Goal: Task Accomplishment & Management: Manage account settings

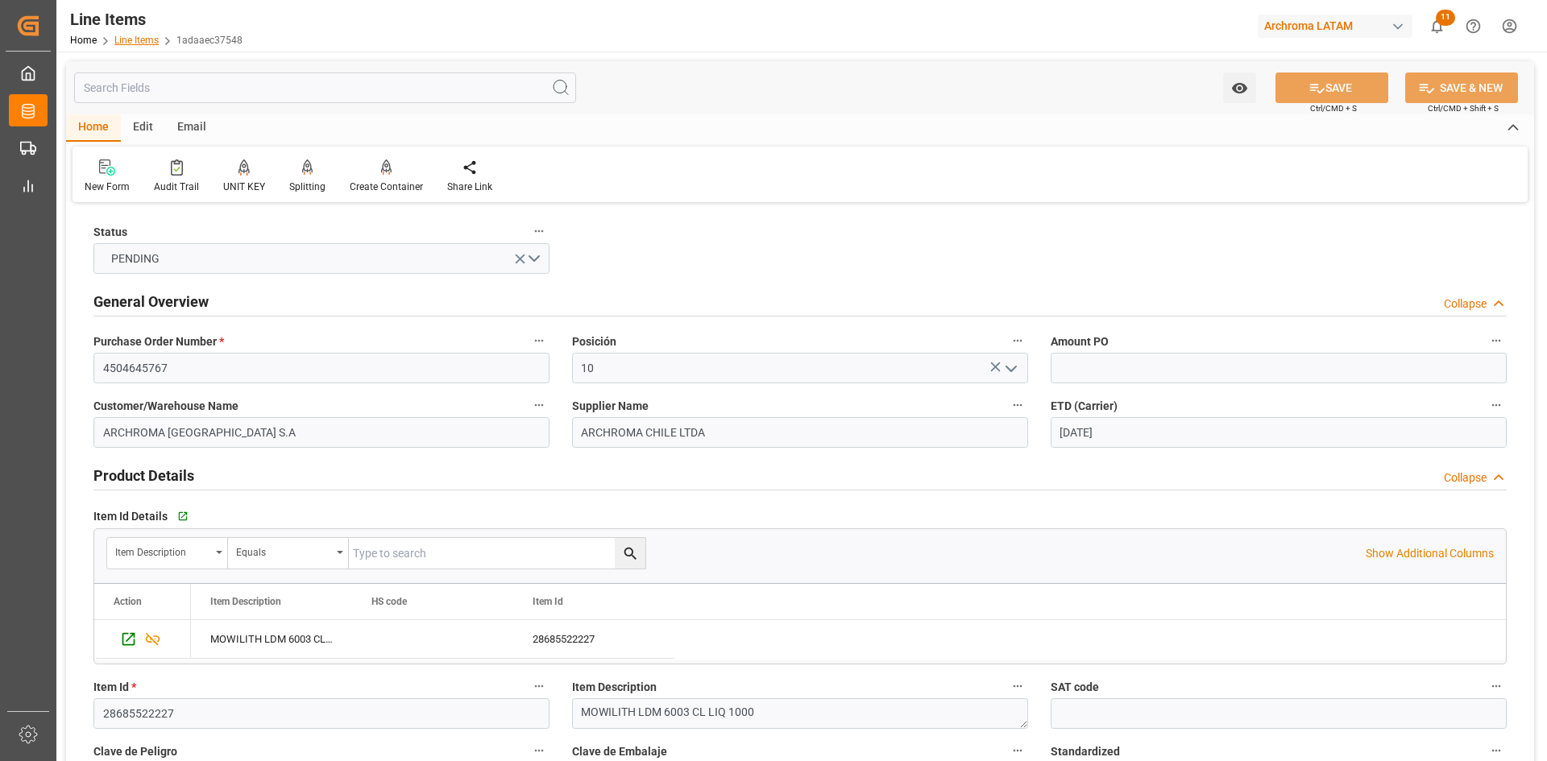
click at [139, 39] on link "Line Items" at bounding box center [136, 40] width 44 height 11
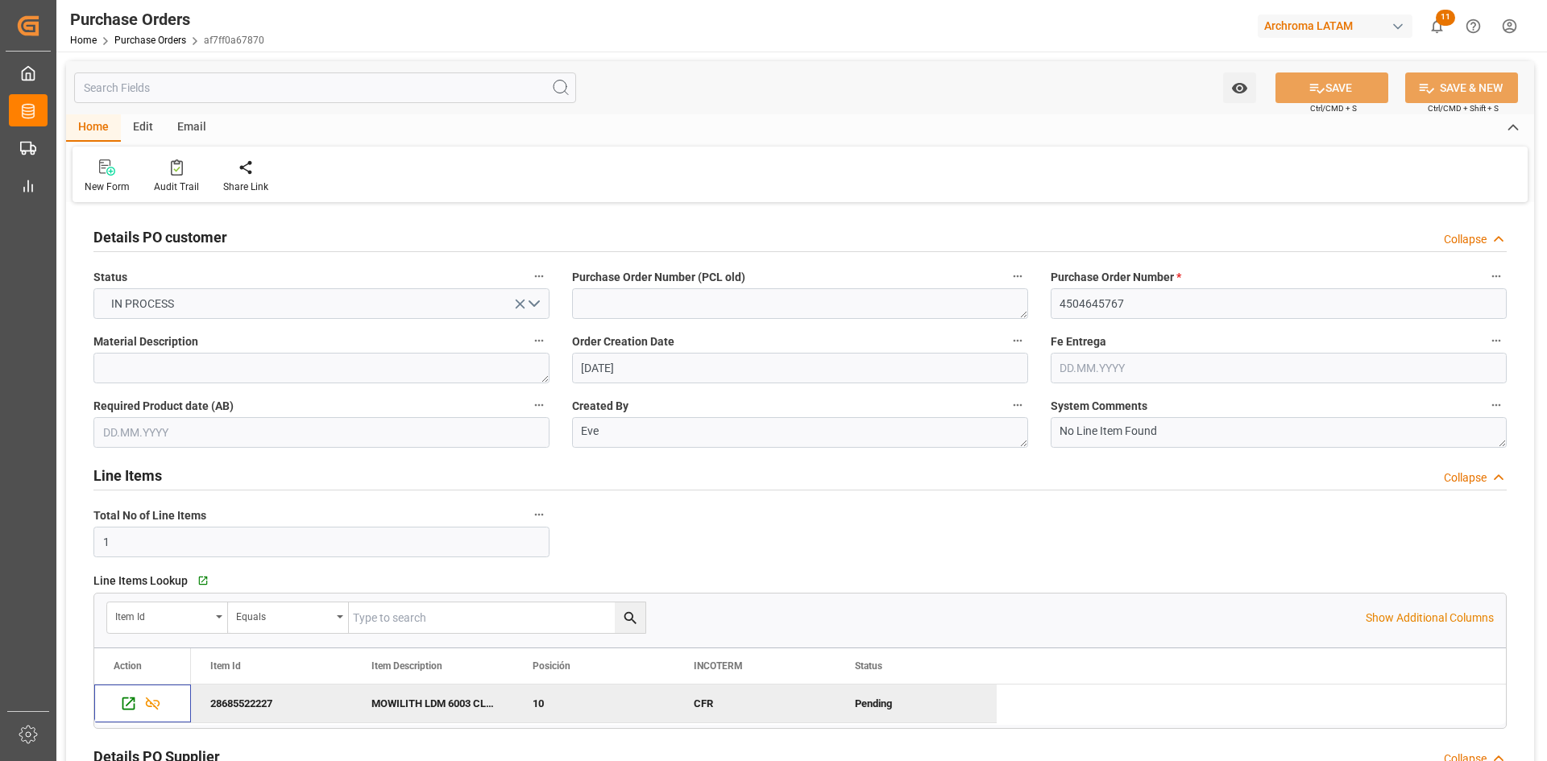
scroll to position [161, 0]
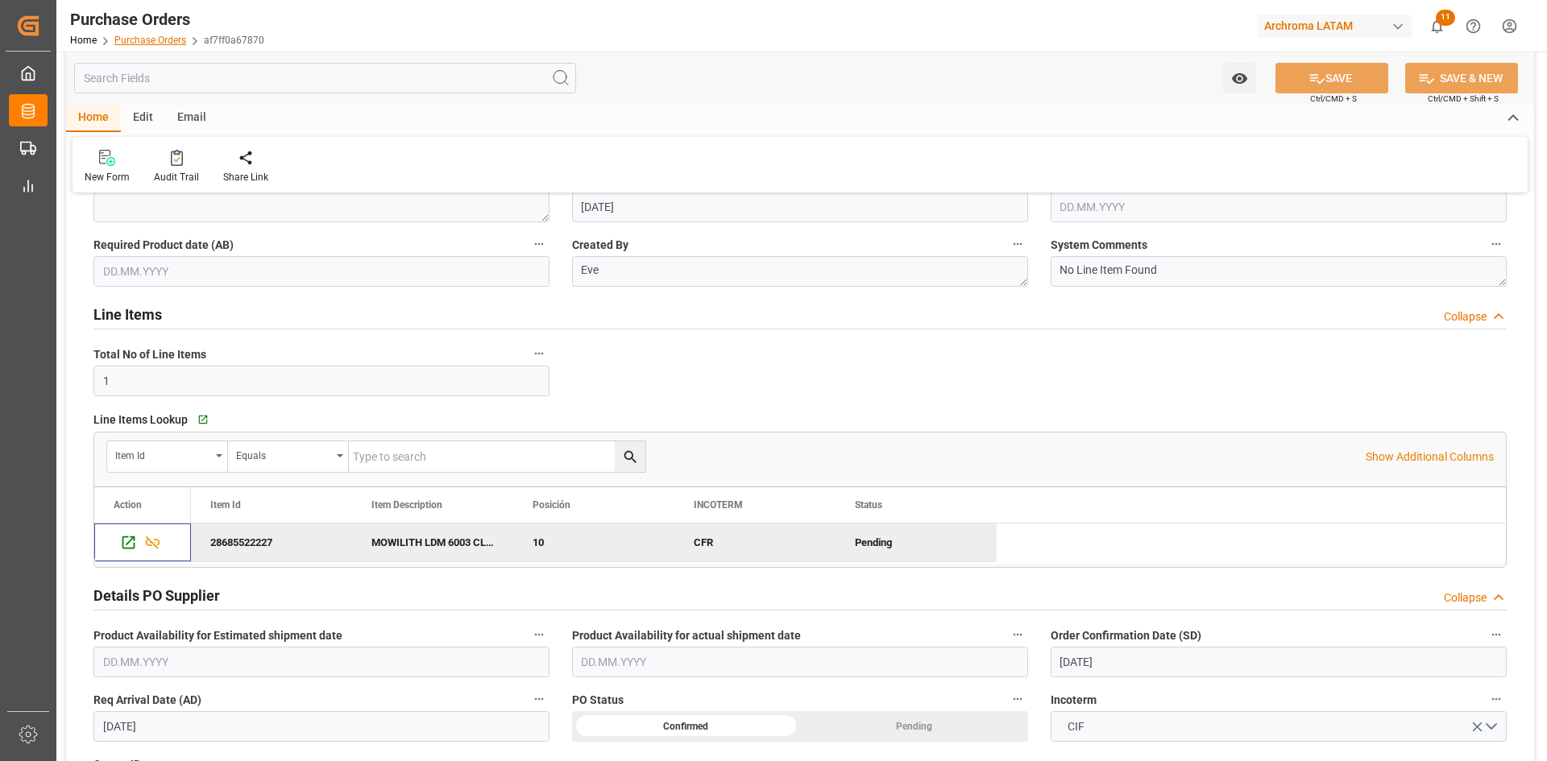
click at [161, 44] on link "Purchase Orders" at bounding box center [150, 40] width 72 height 11
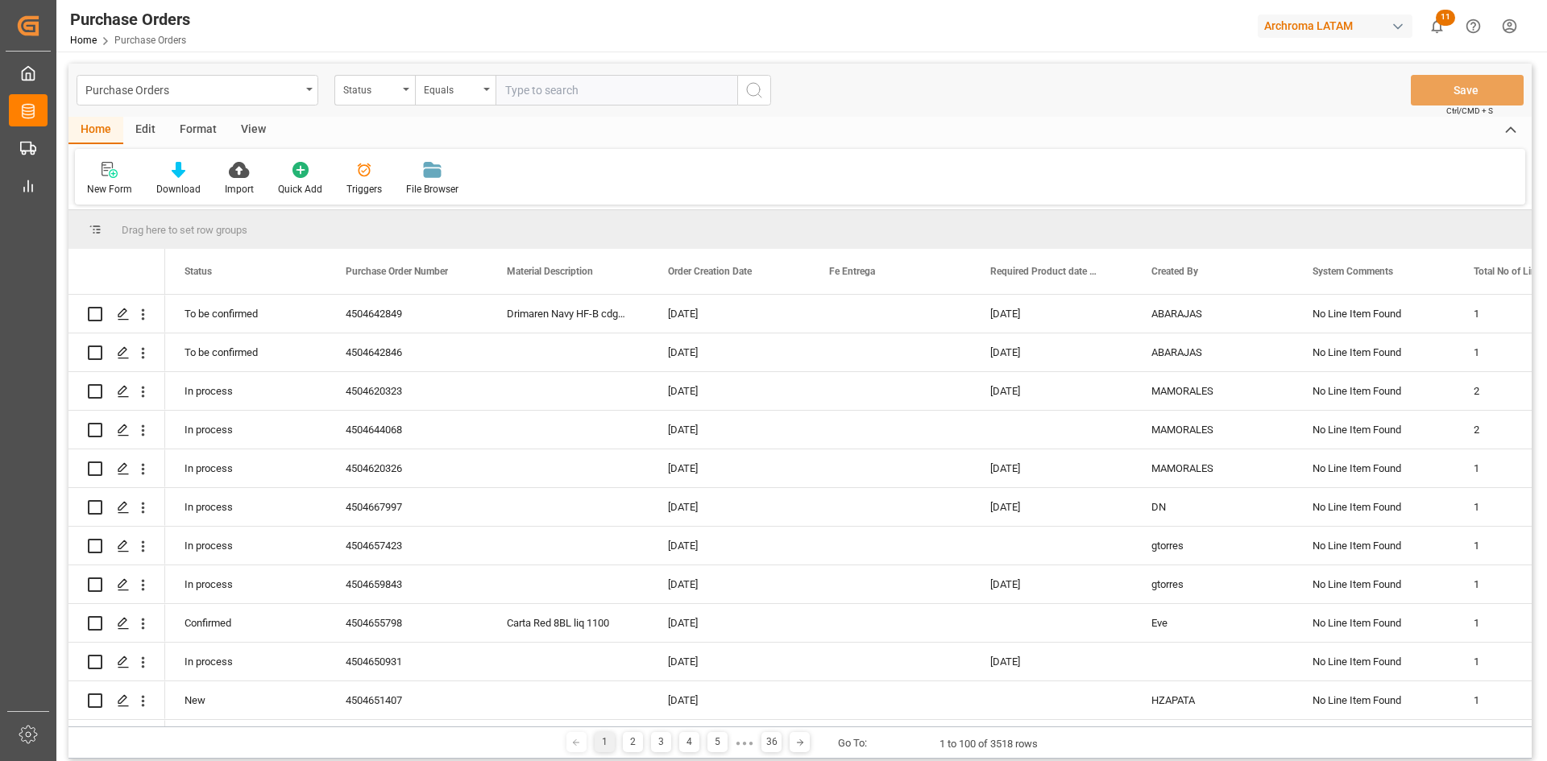
click at [554, 89] on input "text" at bounding box center [616, 90] width 242 height 31
type input "4504646339"
click at [384, 89] on div "Status" at bounding box center [370, 88] width 55 height 19
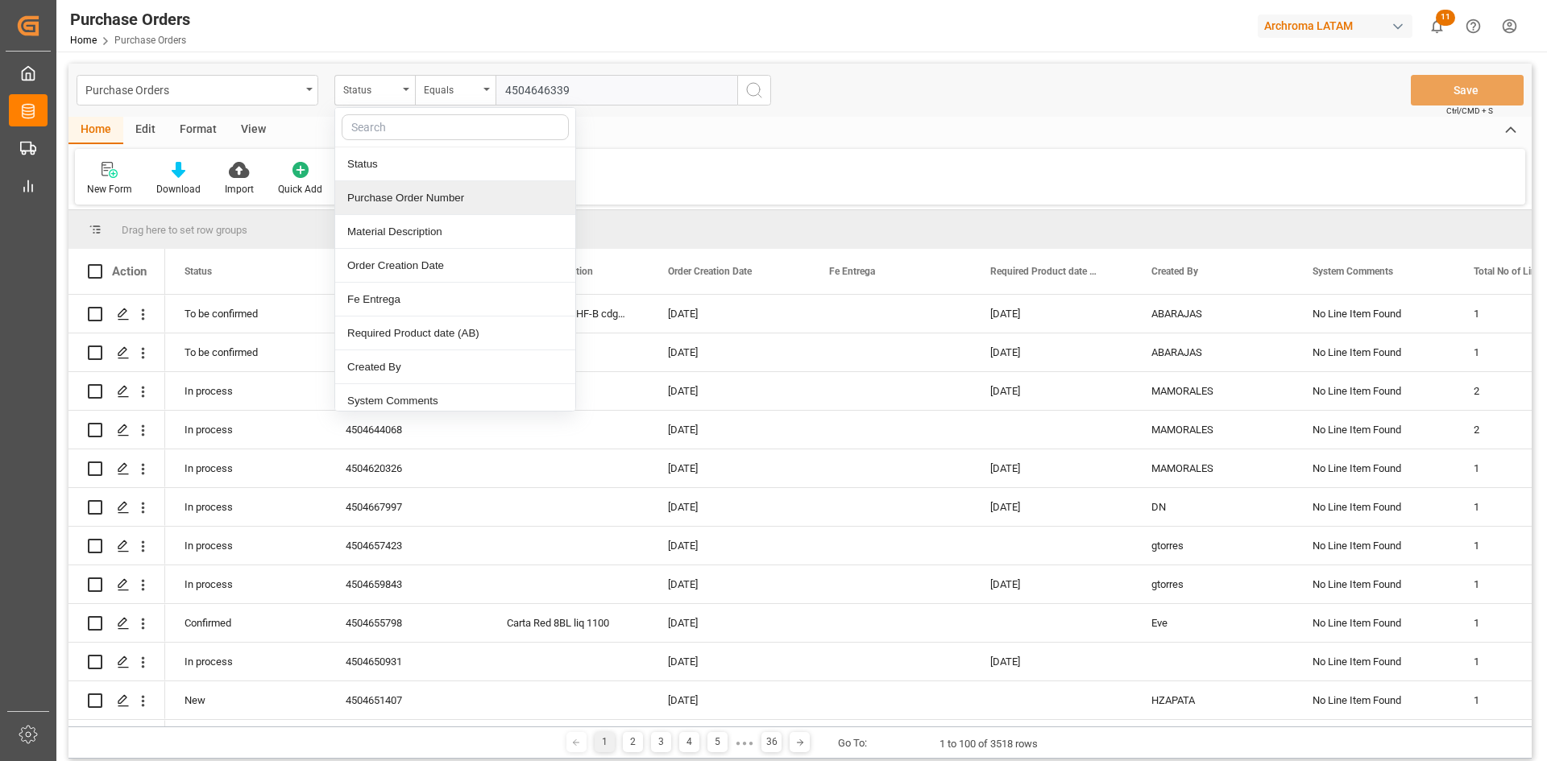
click at [410, 204] on div "Purchase Order Number" at bounding box center [455, 198] width 240 height 34
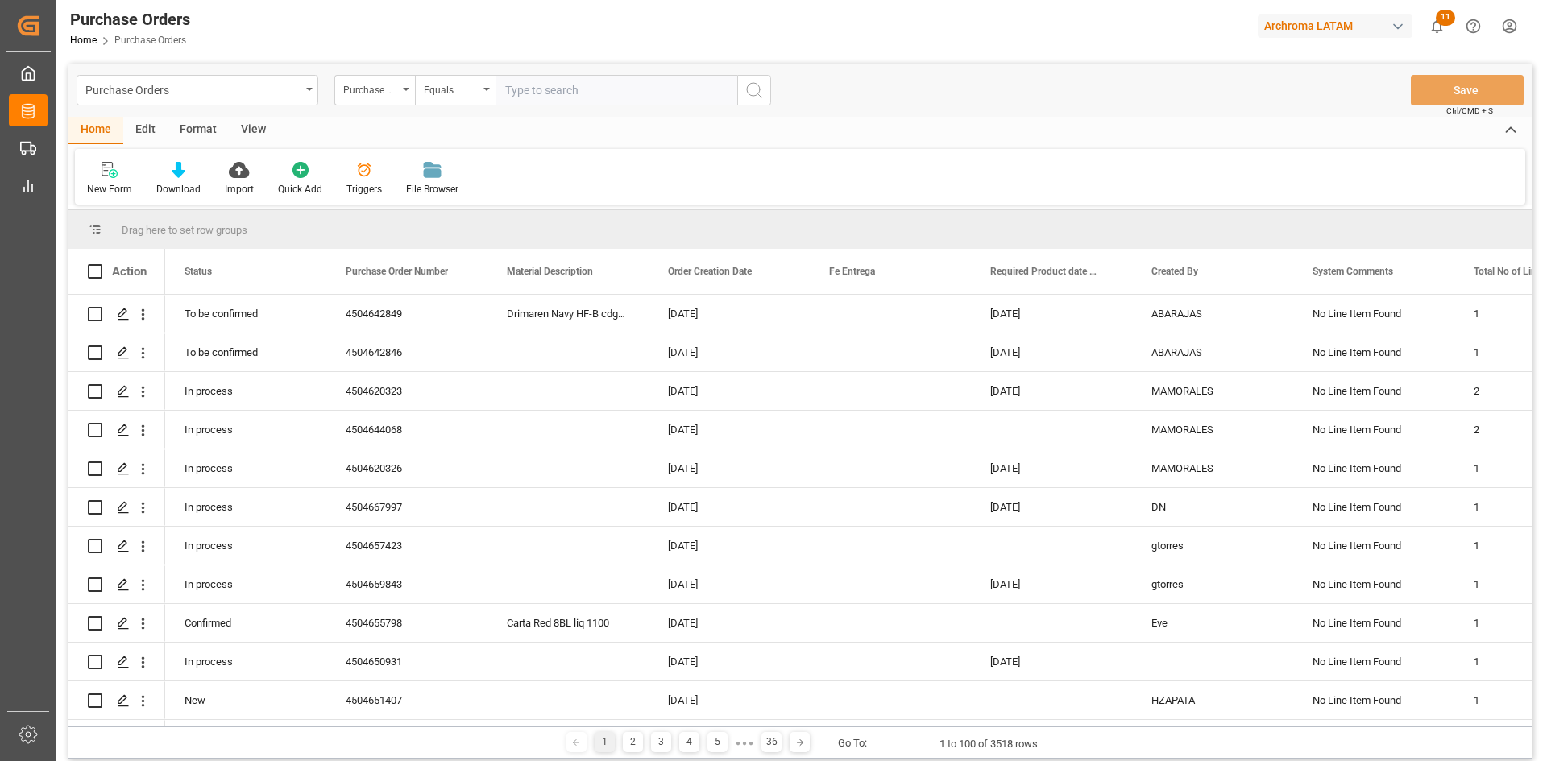
click at [564, 93] on input "text" at bounding box center [616, 90] width 242 height 31
paste input "4504646339"
type input "4504646339"
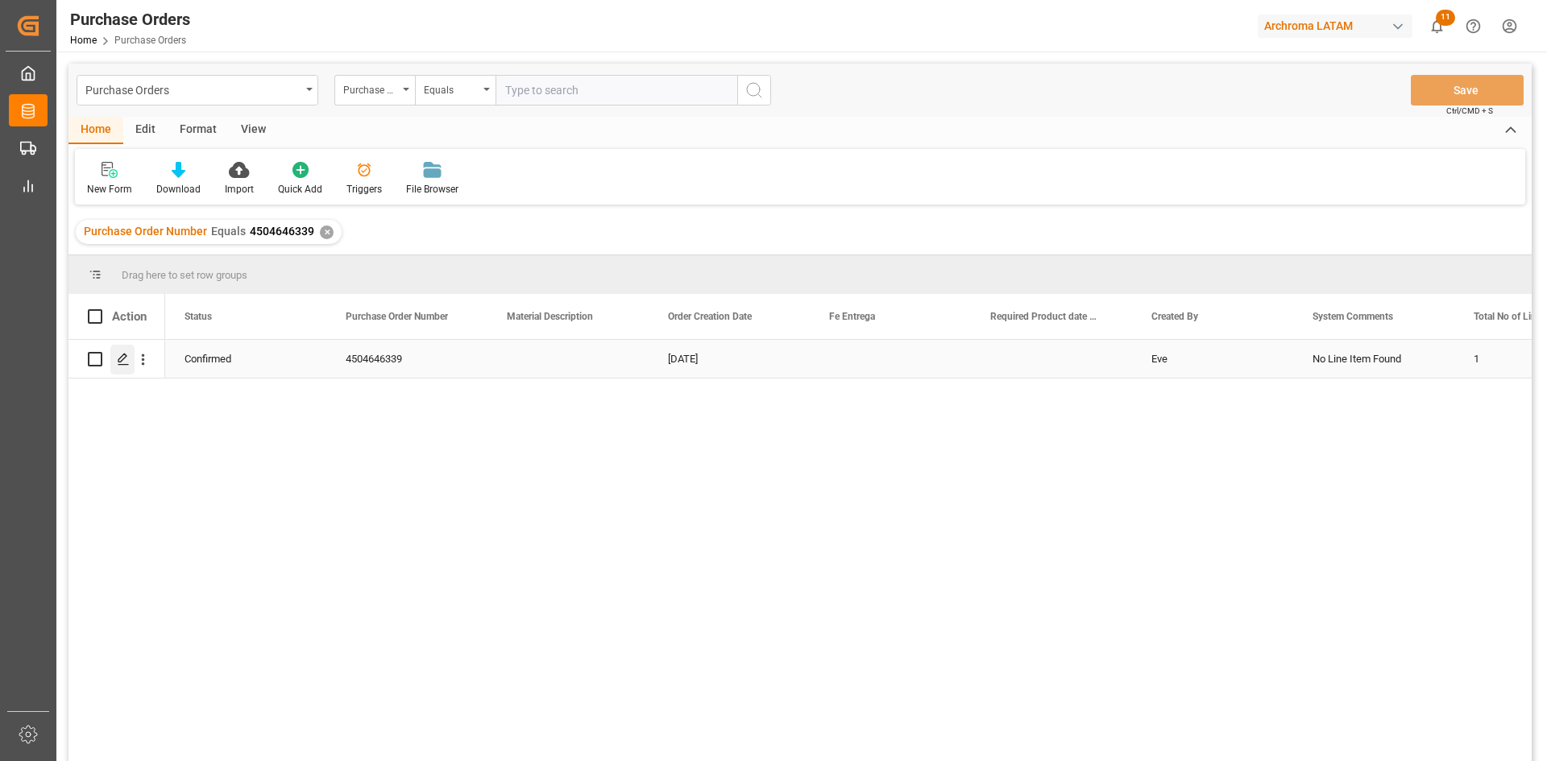
click at [128, 355] on icon "Press SPACE to select this row." at bounding box center [123, 359] width 13 height 13
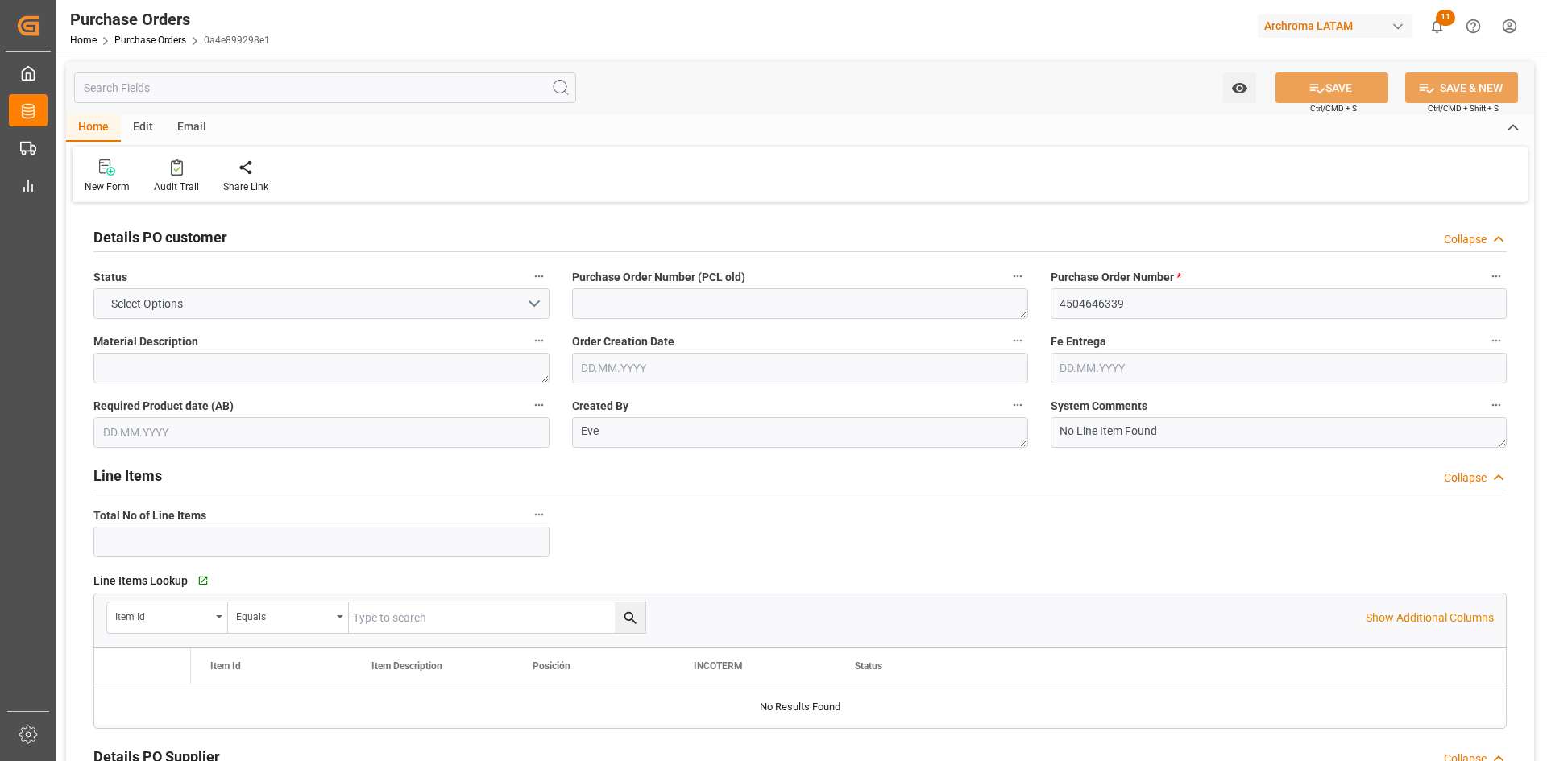
type input "1"
type input "[DATE]"
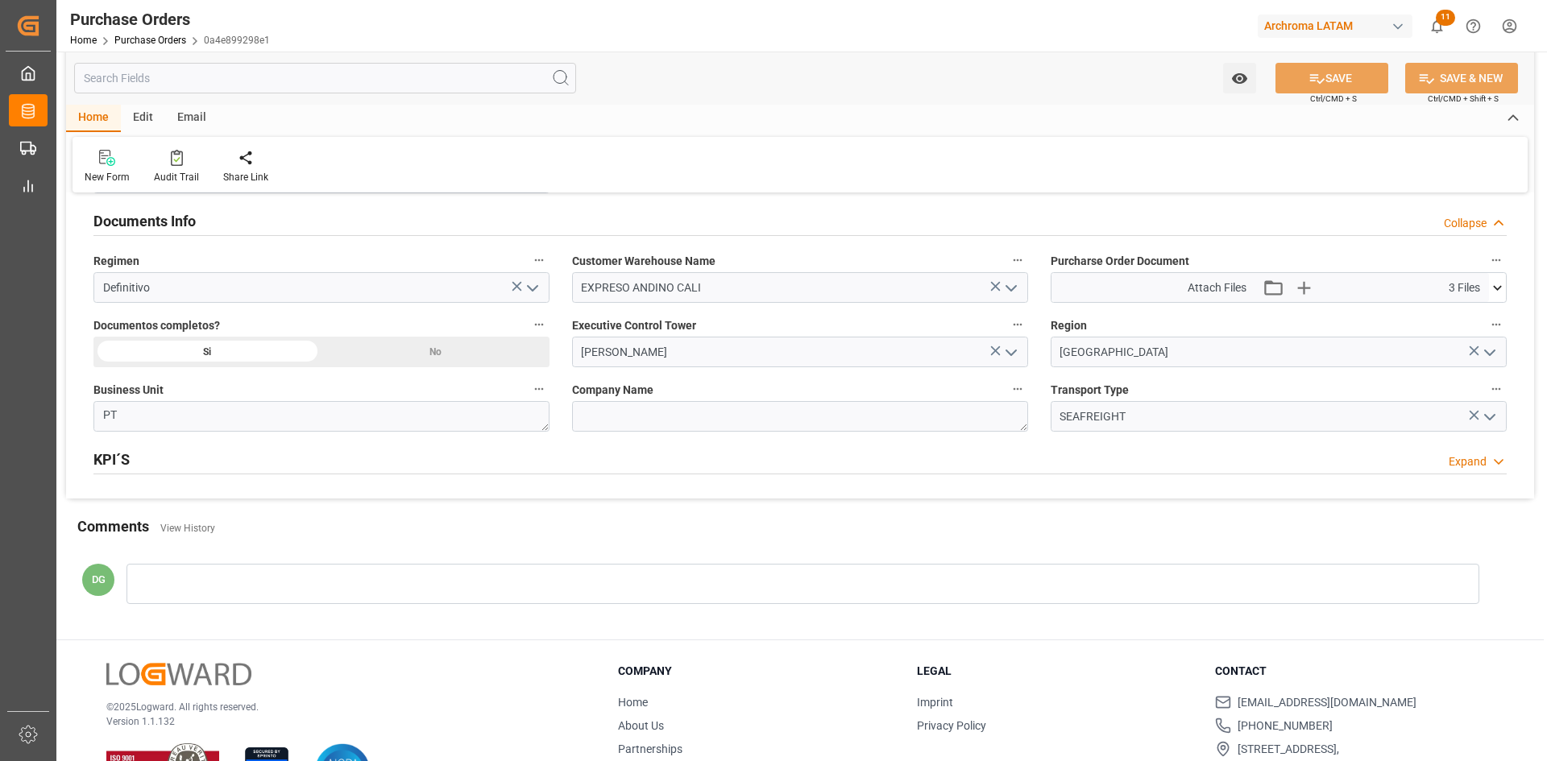
scroll to position [1128, 0]
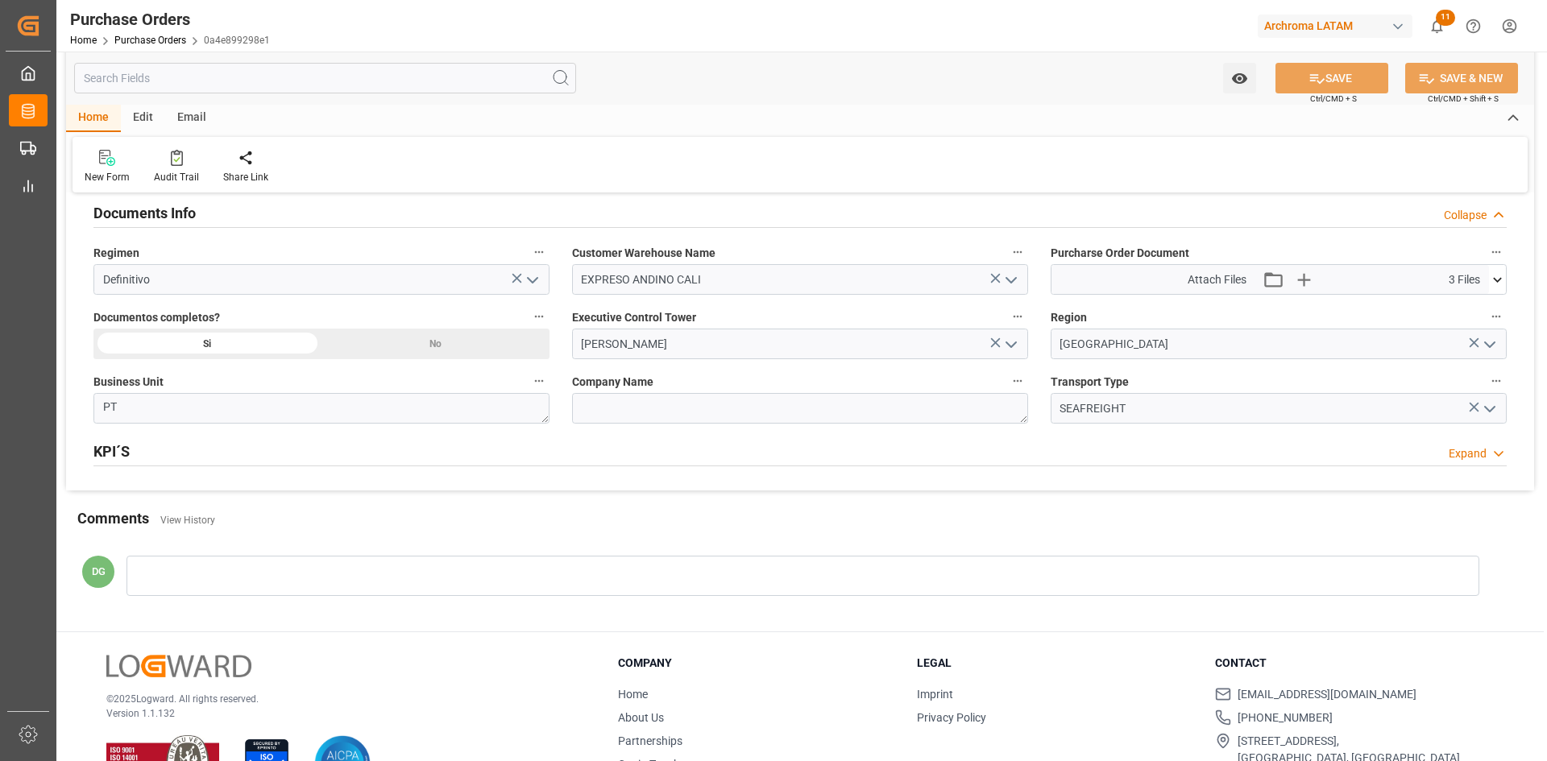
click at [1501, 276] on icon at bounding box center [1497, 279] width 17 height 17
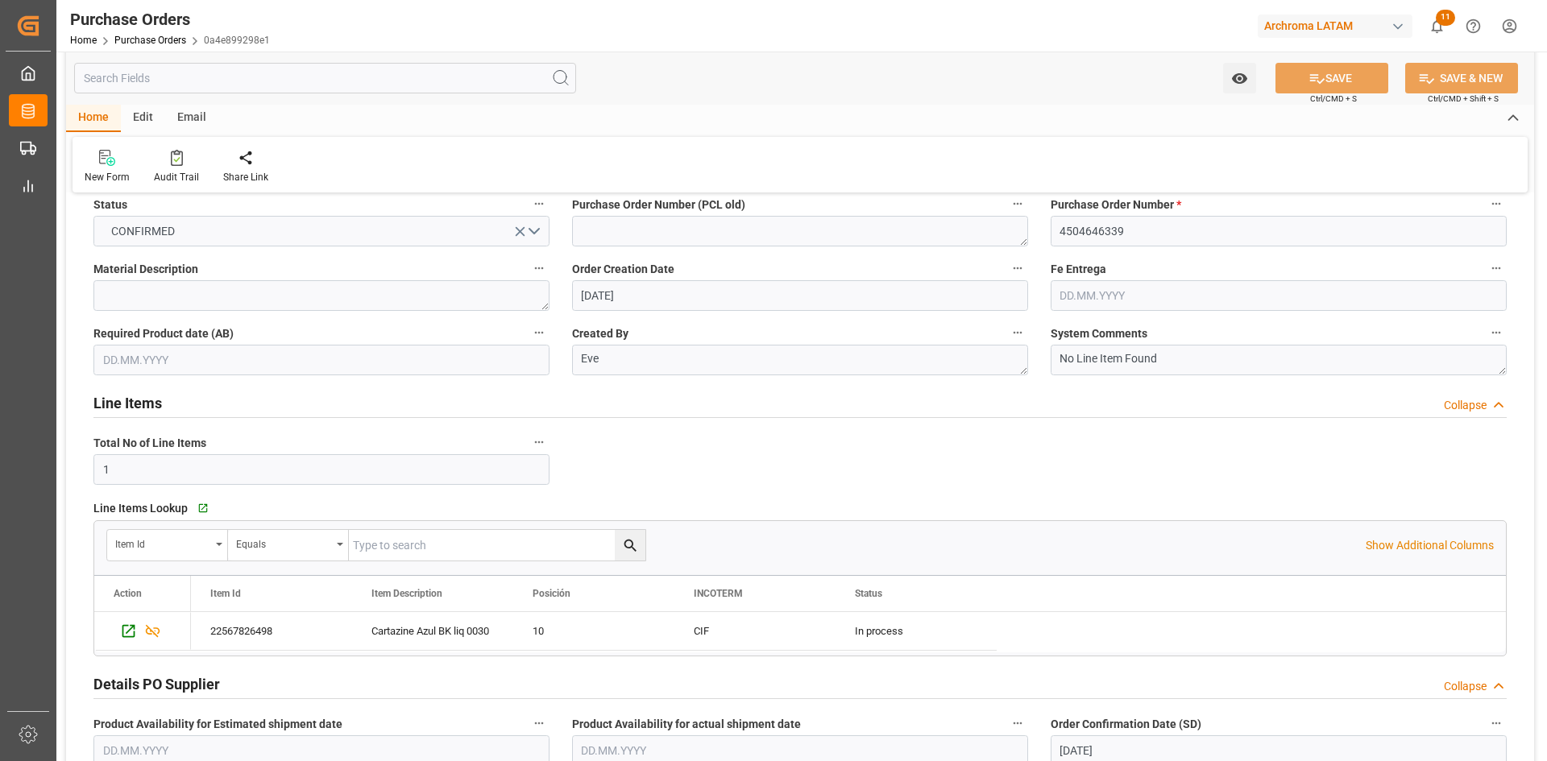
scroll to position [161, 0]
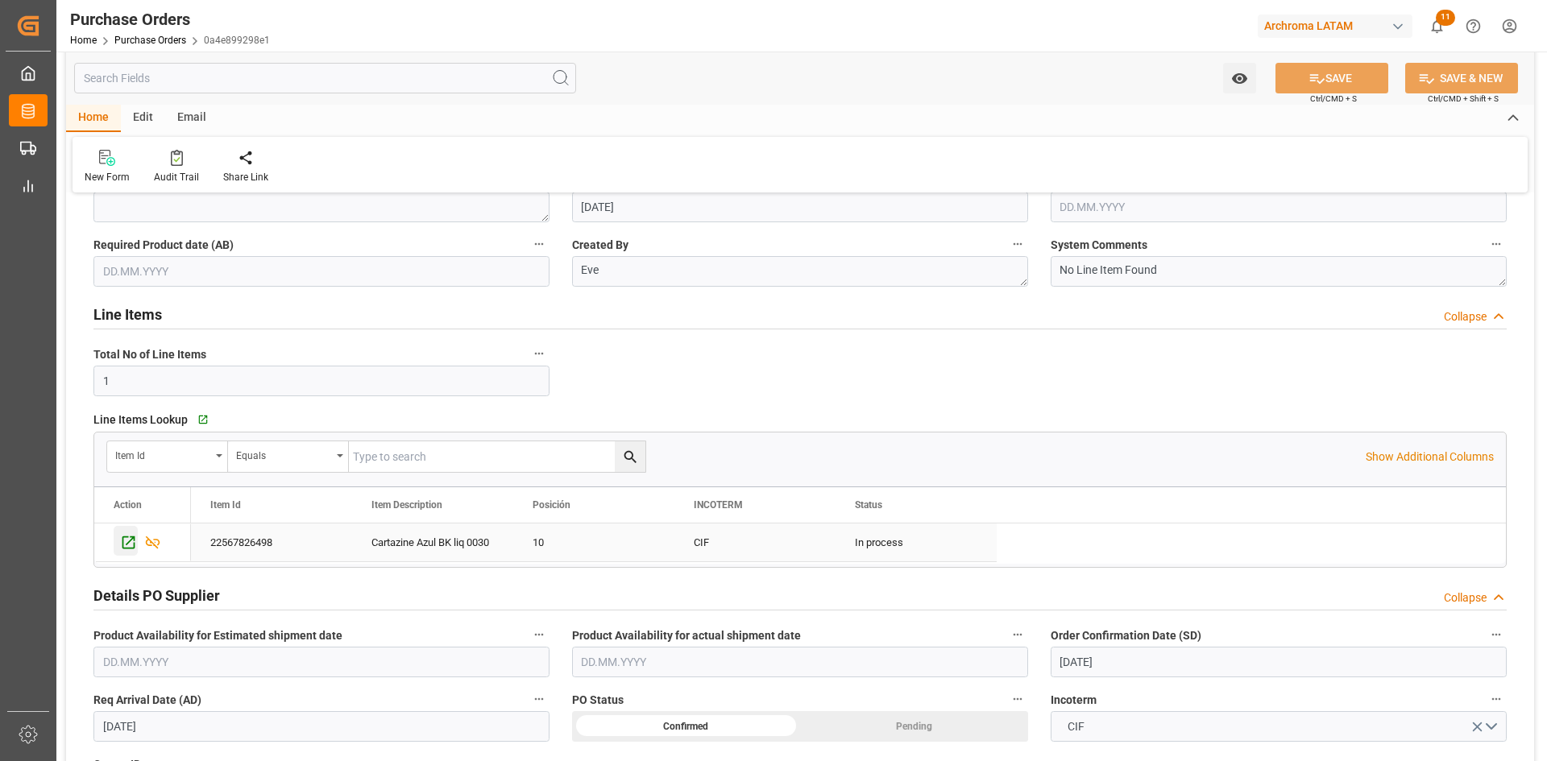
click at [136, 543] on icon "Press SPACE to select this row." at bounding box center [128, 542] width 17 height 17
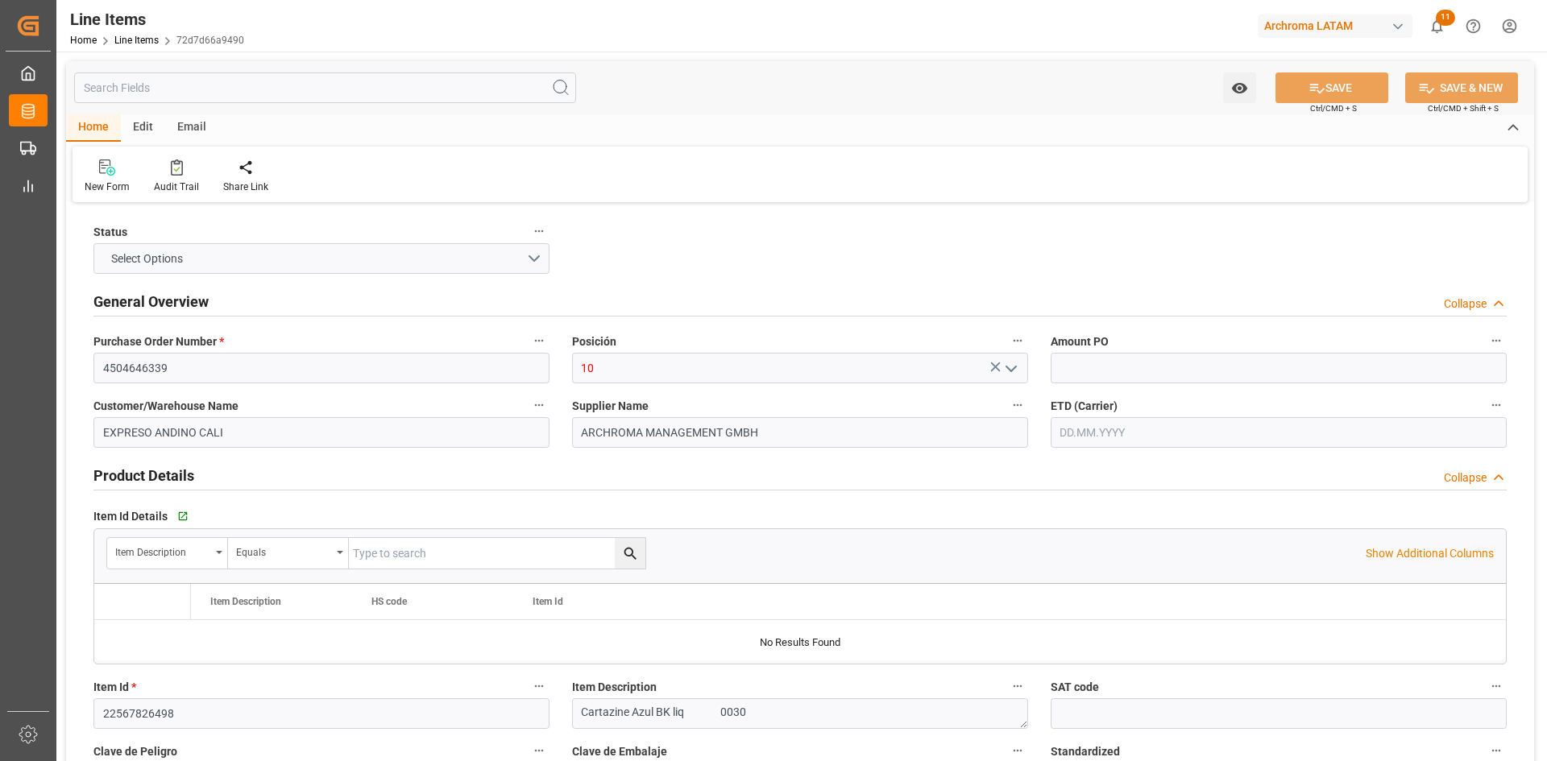
type input "84"
type input "2520"
type input "2688.84"
type input "3204.13.00.00"
type input "03.09.2025 20:55"
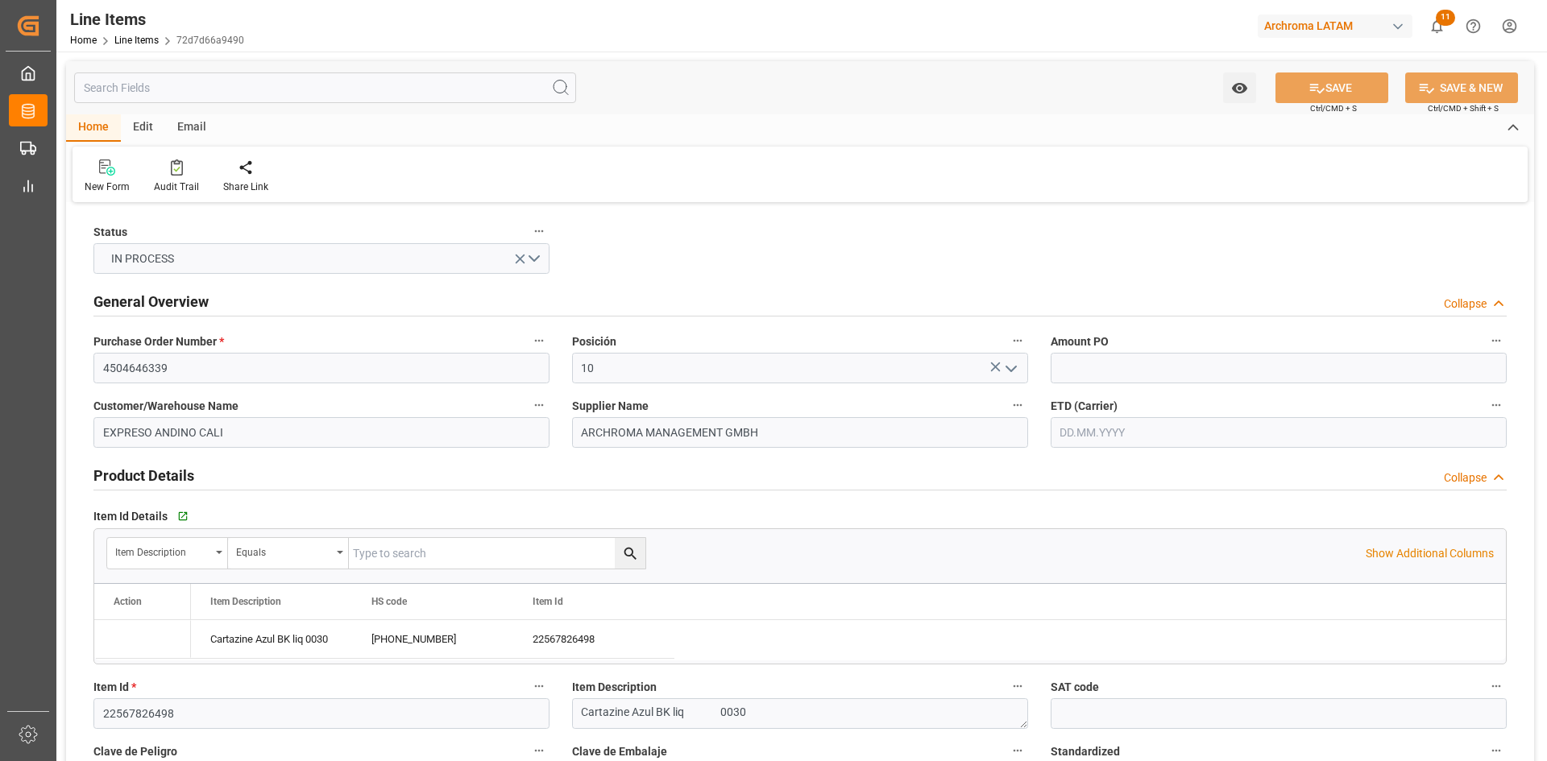
type input "24.07.2025 15:35"
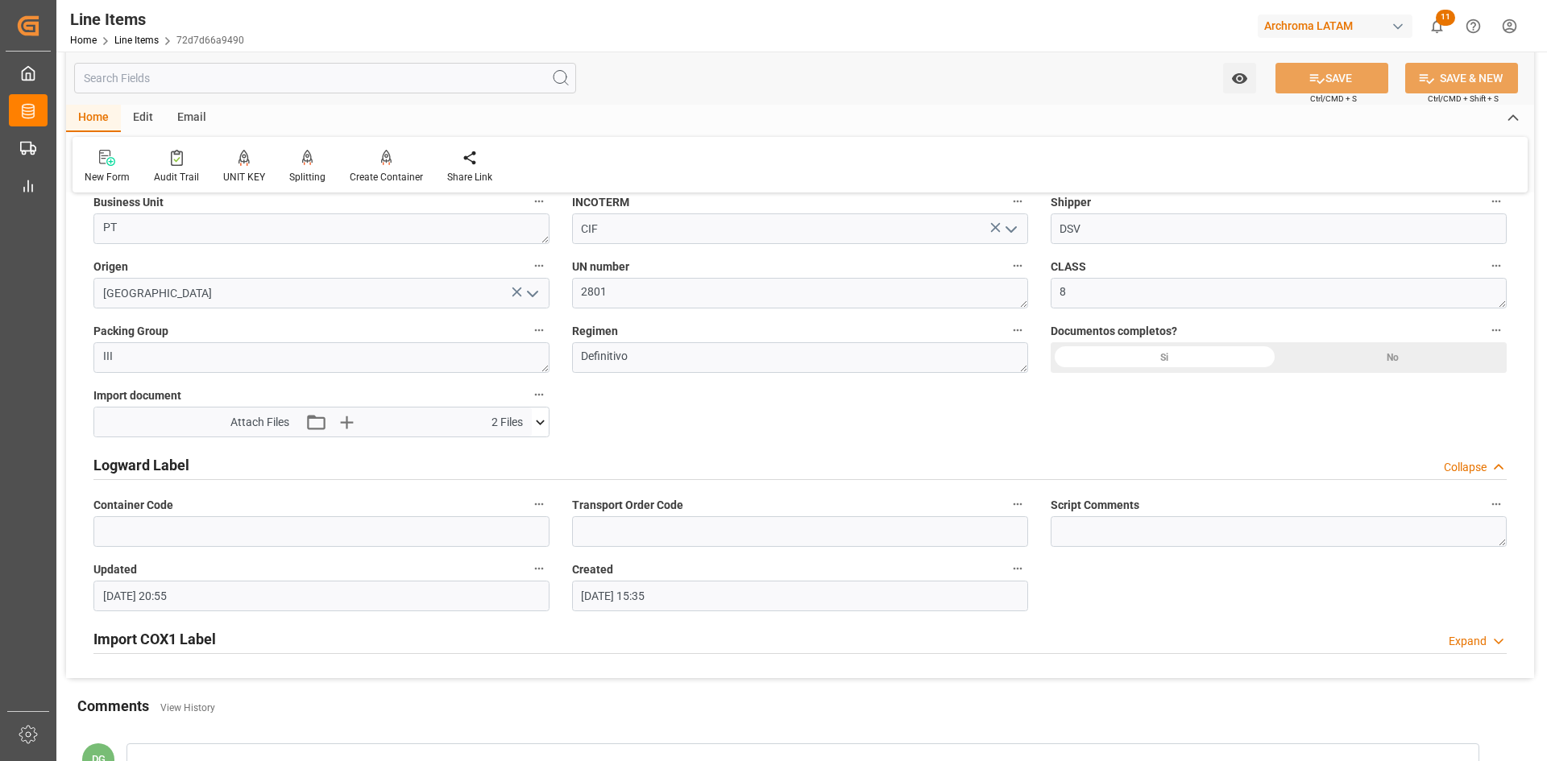
scroll to position [1208, 0]
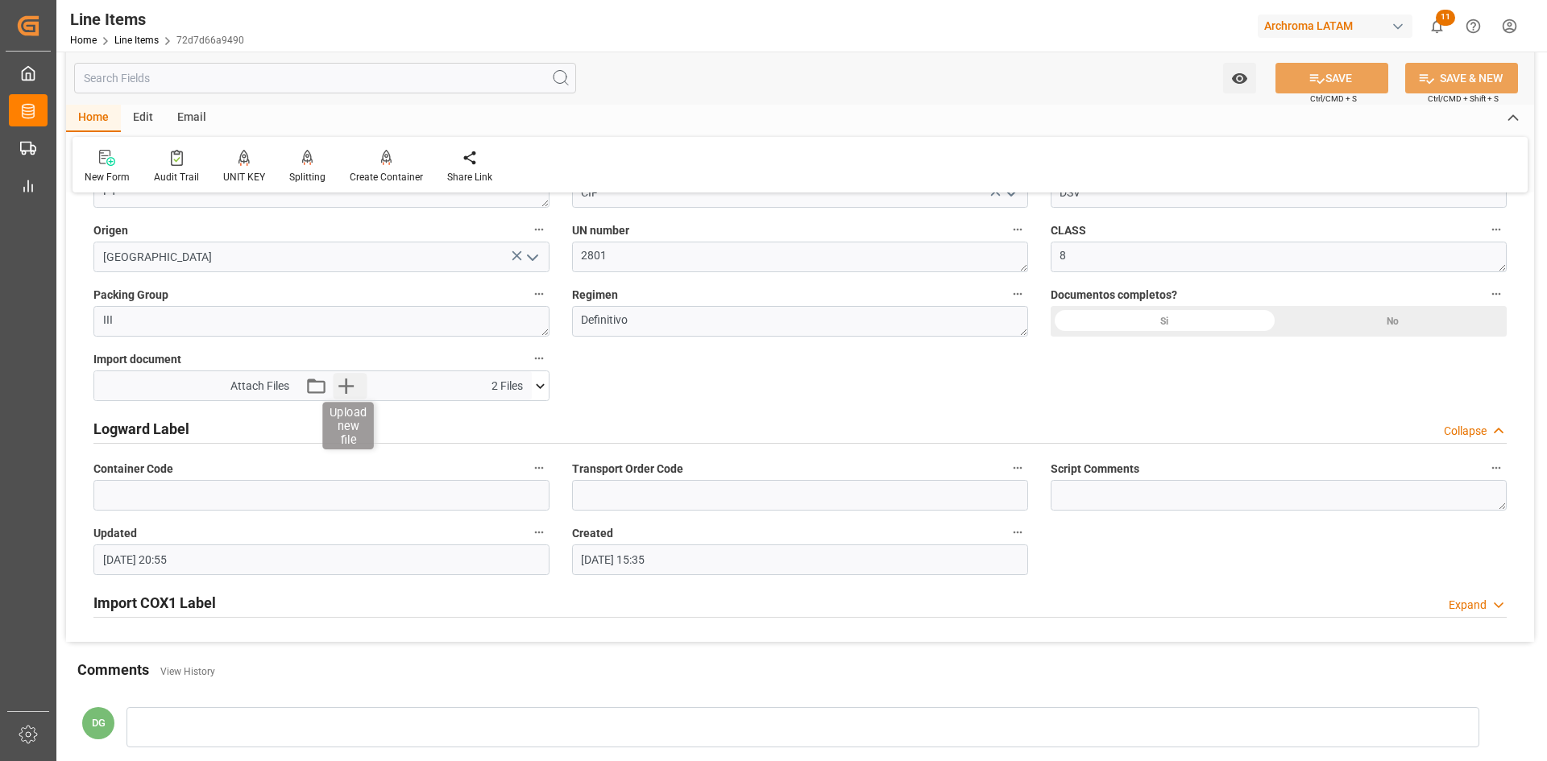
click at [345, 385] on icon "button" at bounding box center [345, 386] width 15 height 15
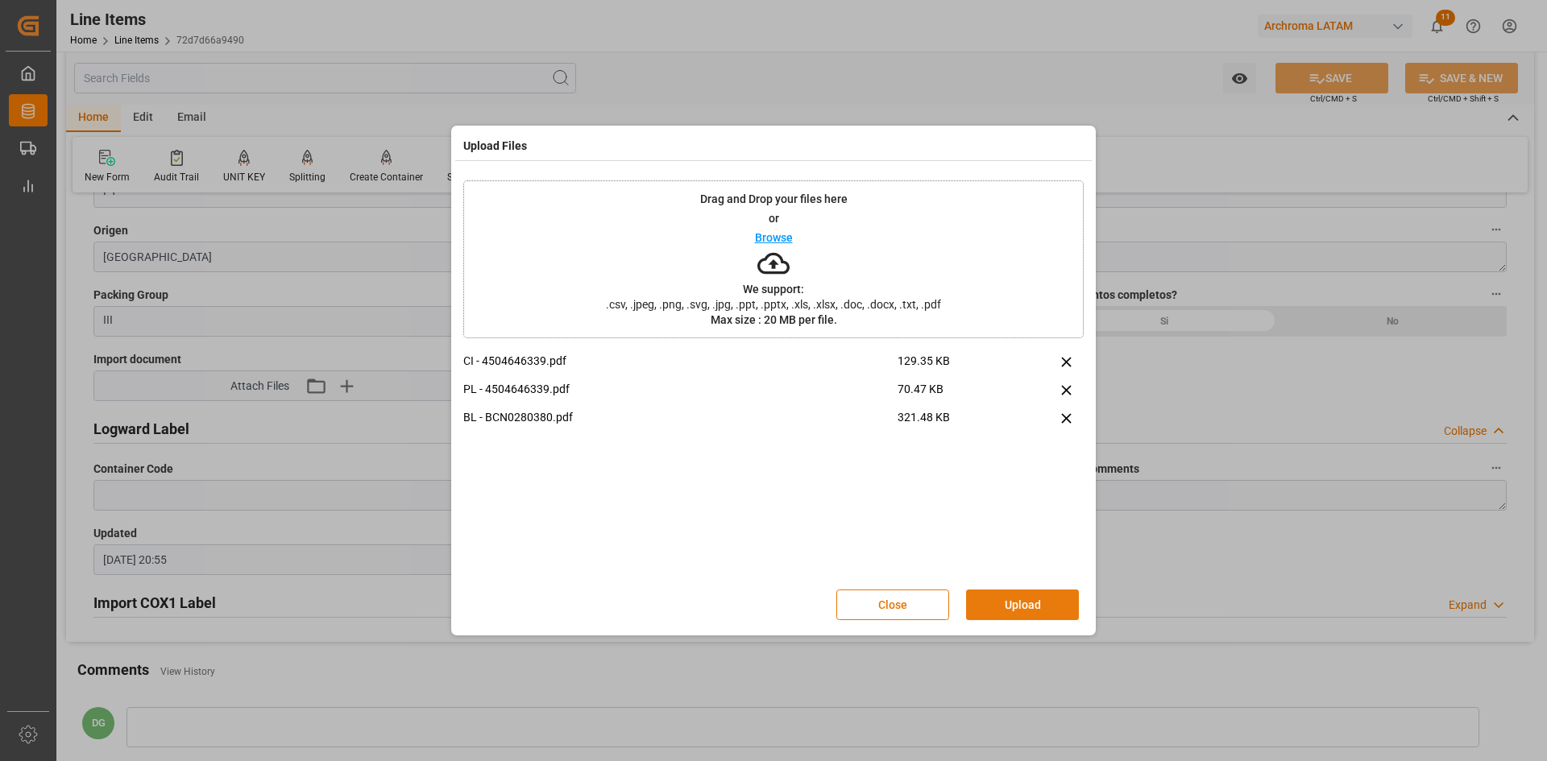
click at [1065, 603] on button "Upload" at bounding box center [1022, 605] width 113 height 31
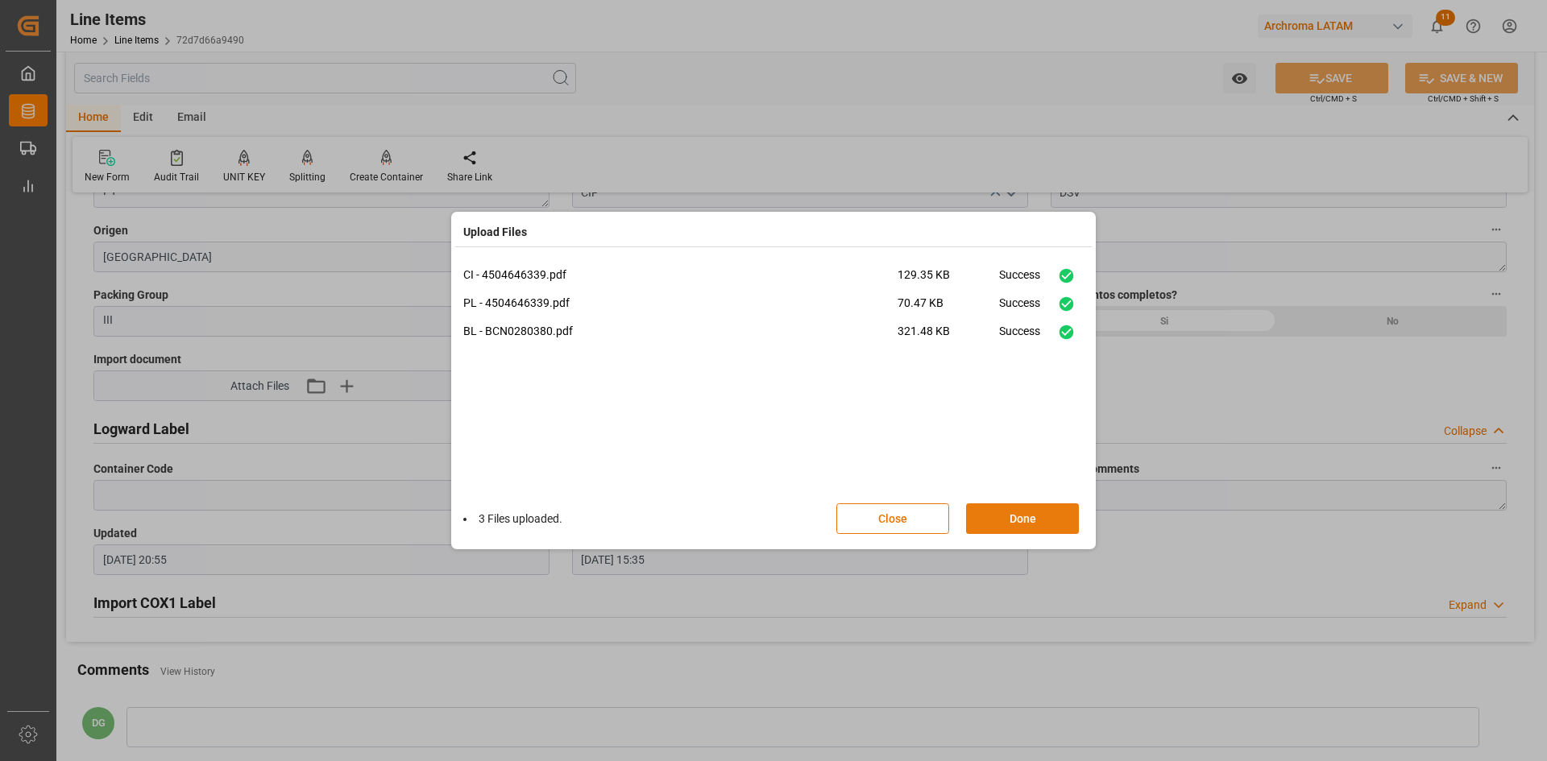
click at [1016, 512] on button "Done" at bounding box center [1022, 519] width 113 height 31
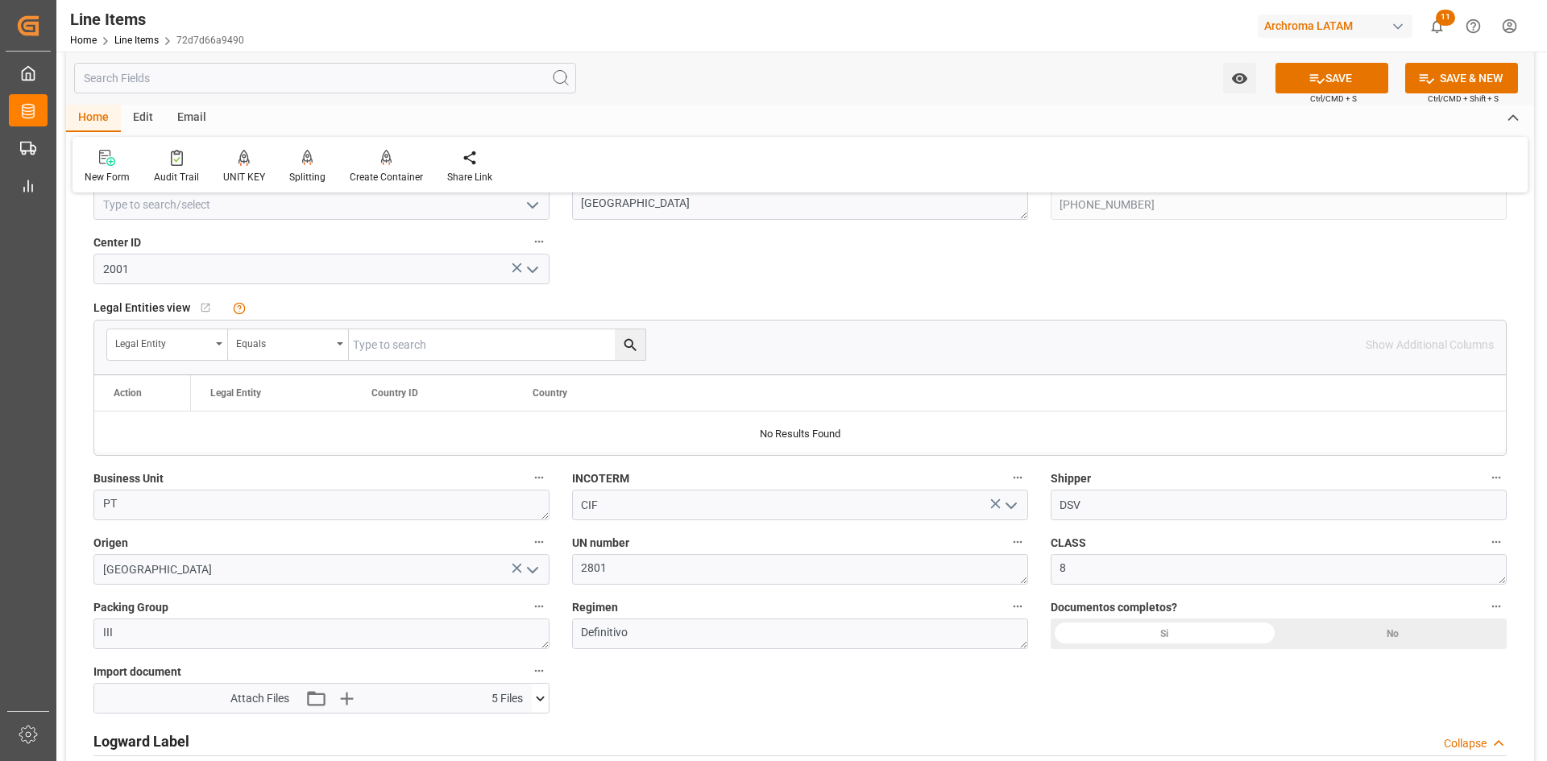
scroll to position [806, 0]
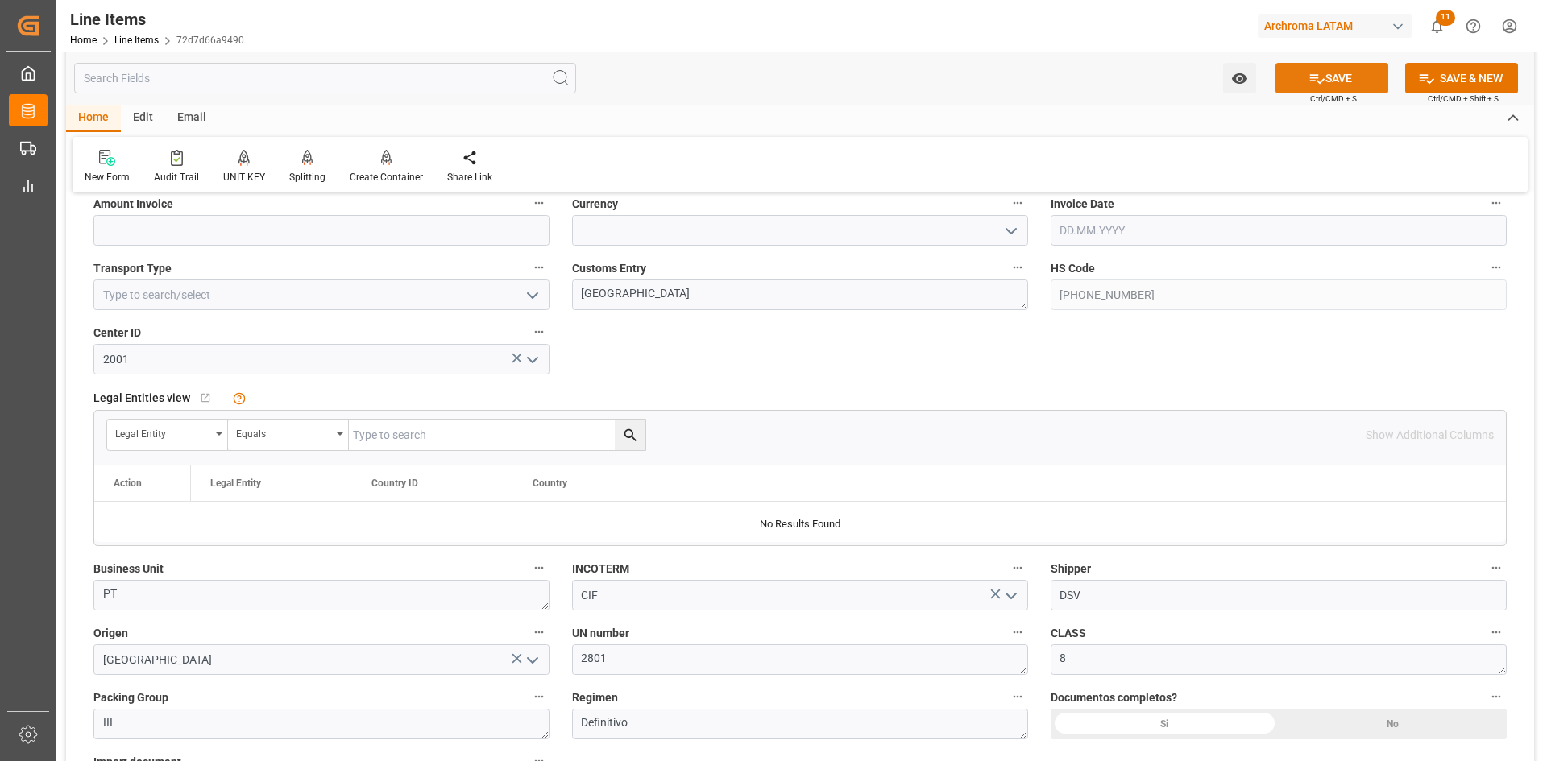
click at [1354, 83] on button "SAVE" at bounding box center [1331, 78] width 113 height 31
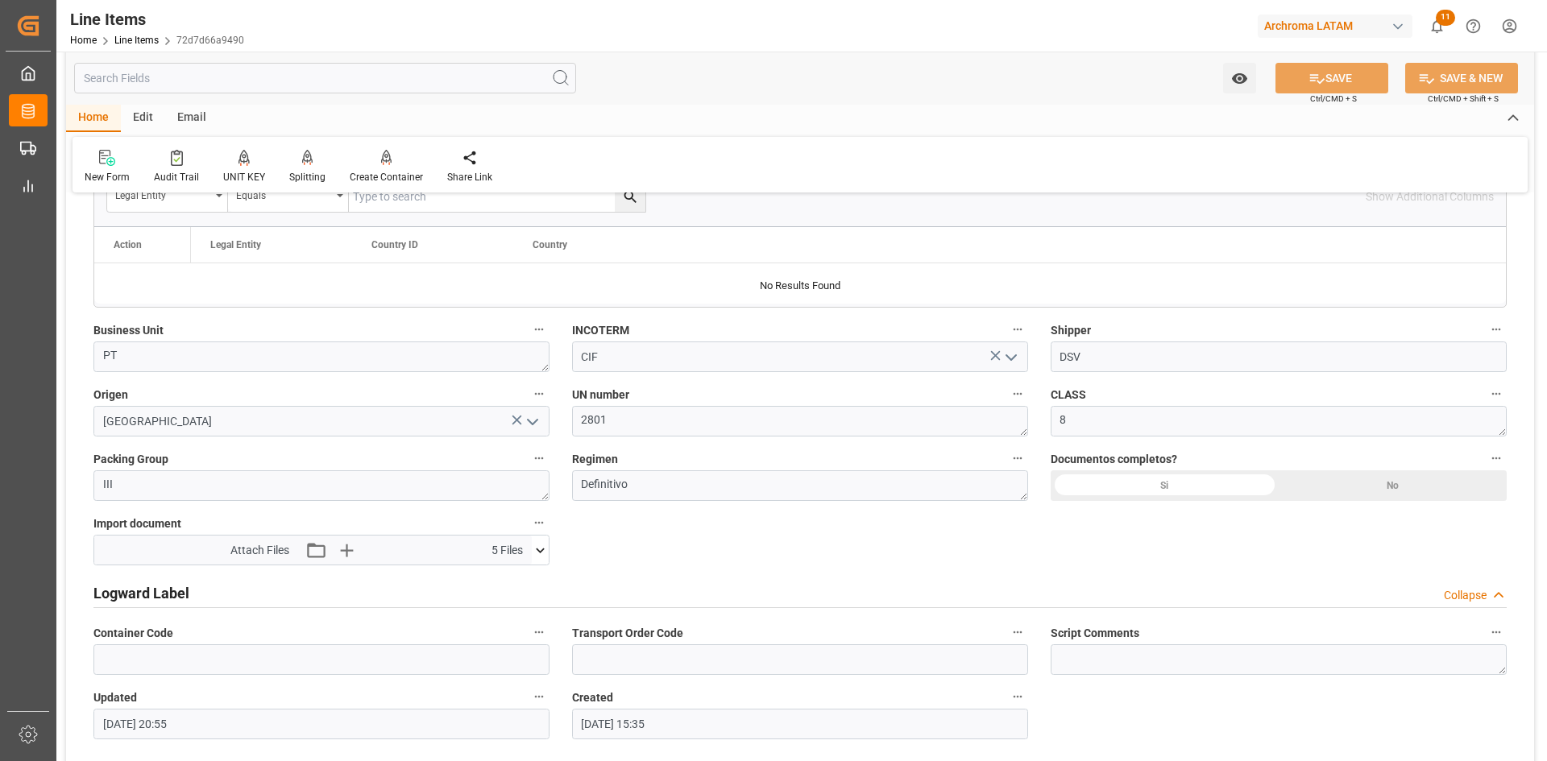
scroll to position [1047, 0]
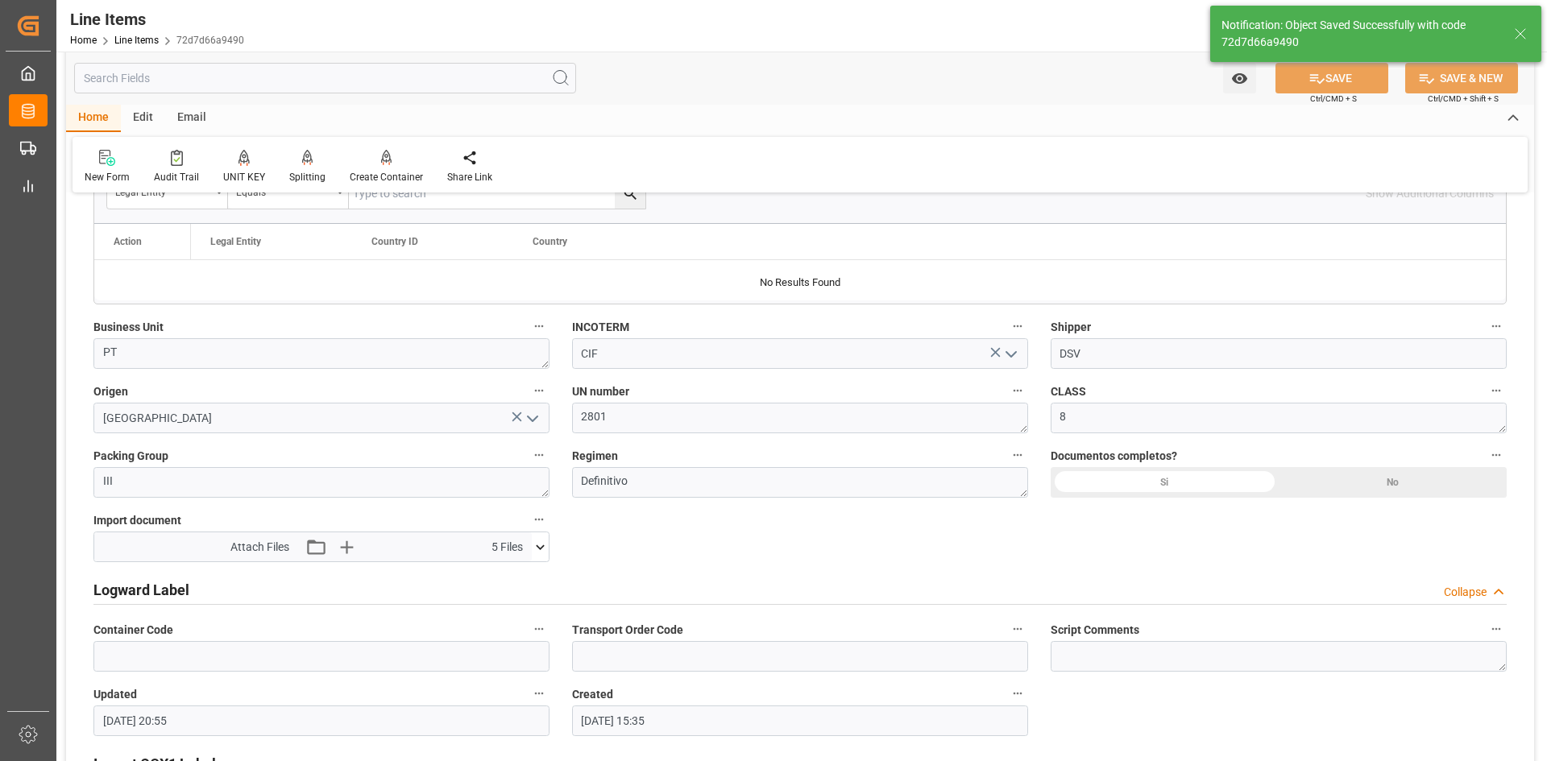
type input "23.09.2025 20:21"
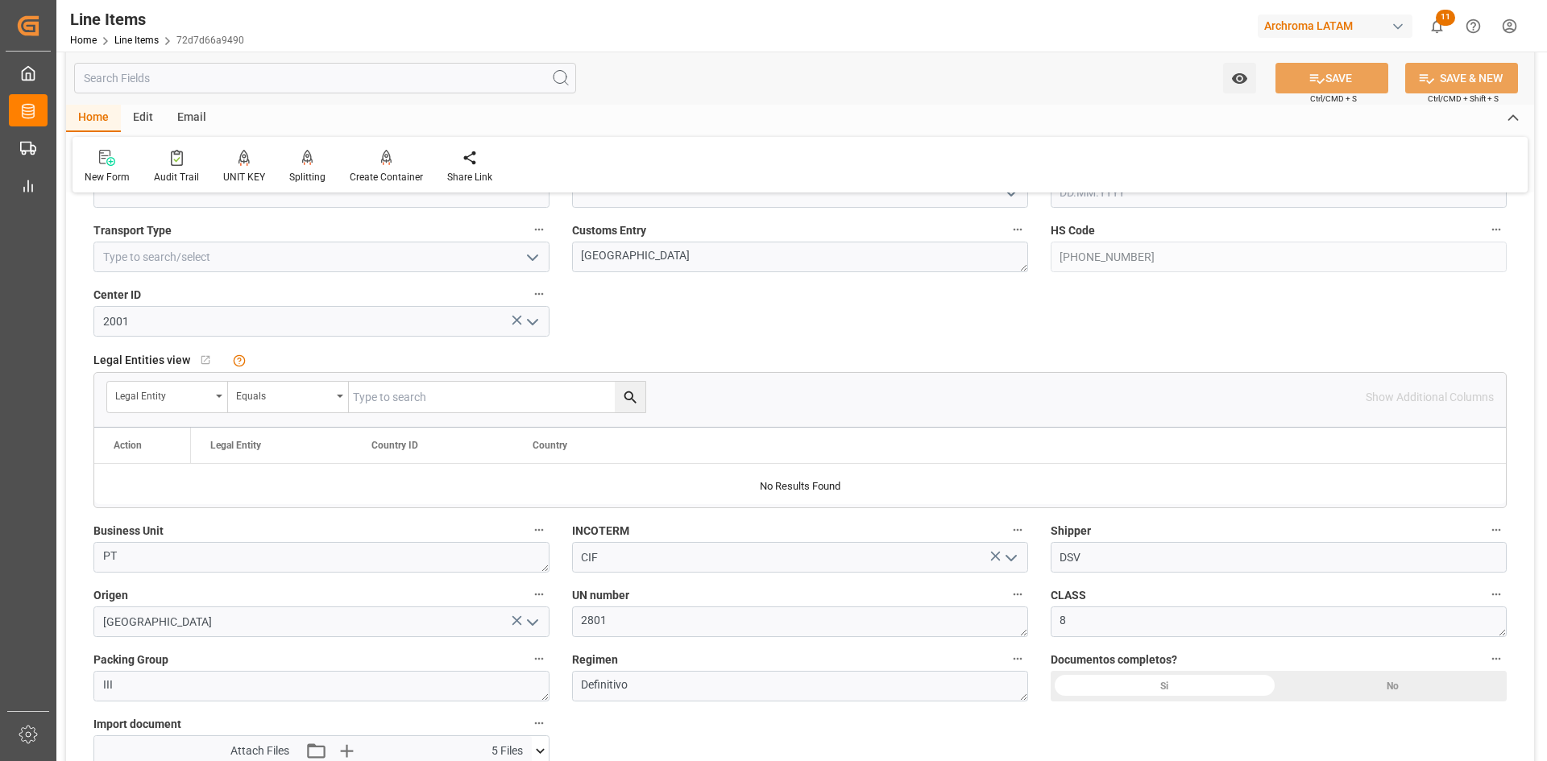
scroll to position [607, 0]
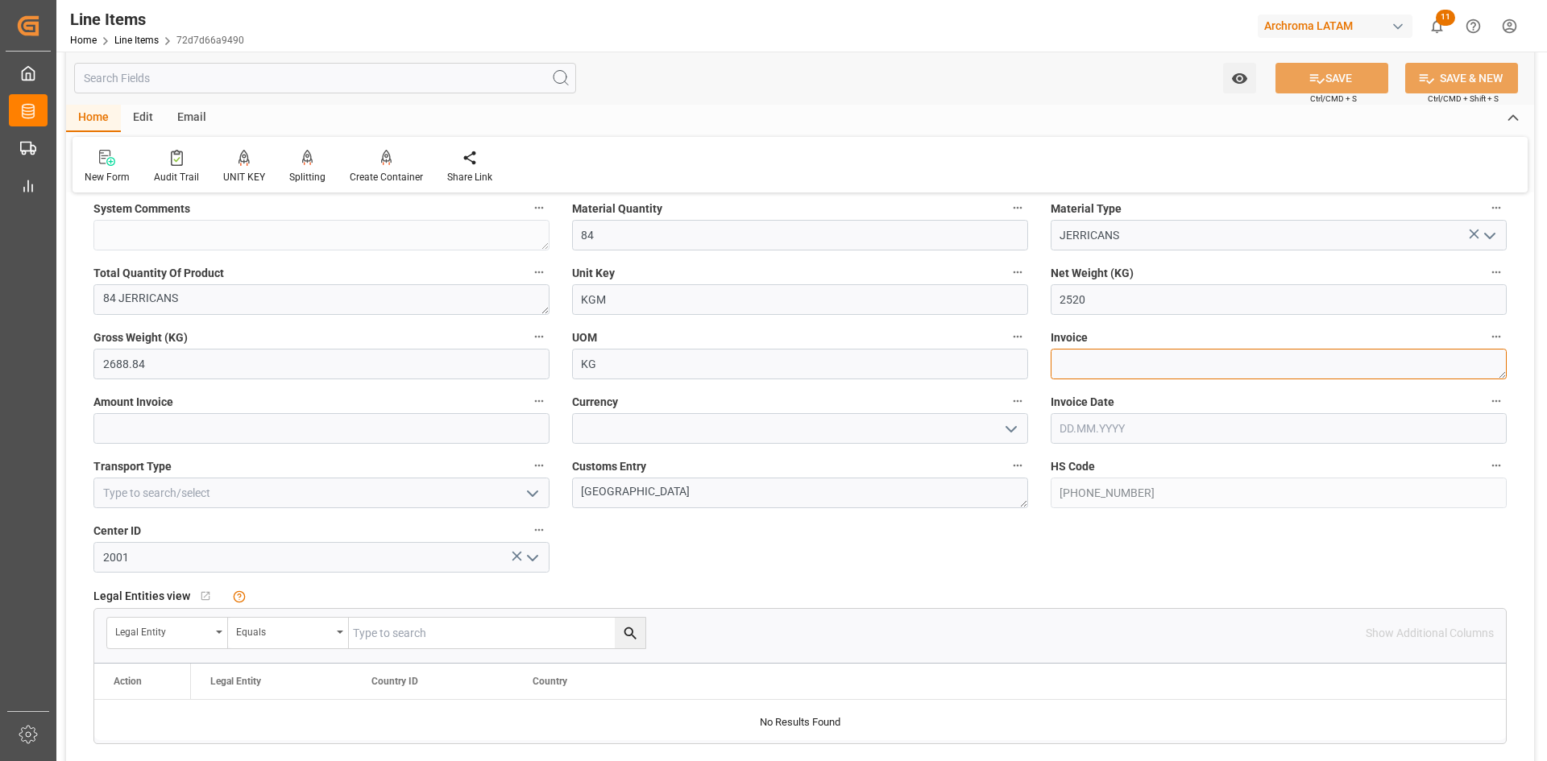
click at [1107, 365] on textarea at bounding box center [1279, 364] width 456 height 31
paste textarea "9539102612"
type textarea "9539102612"
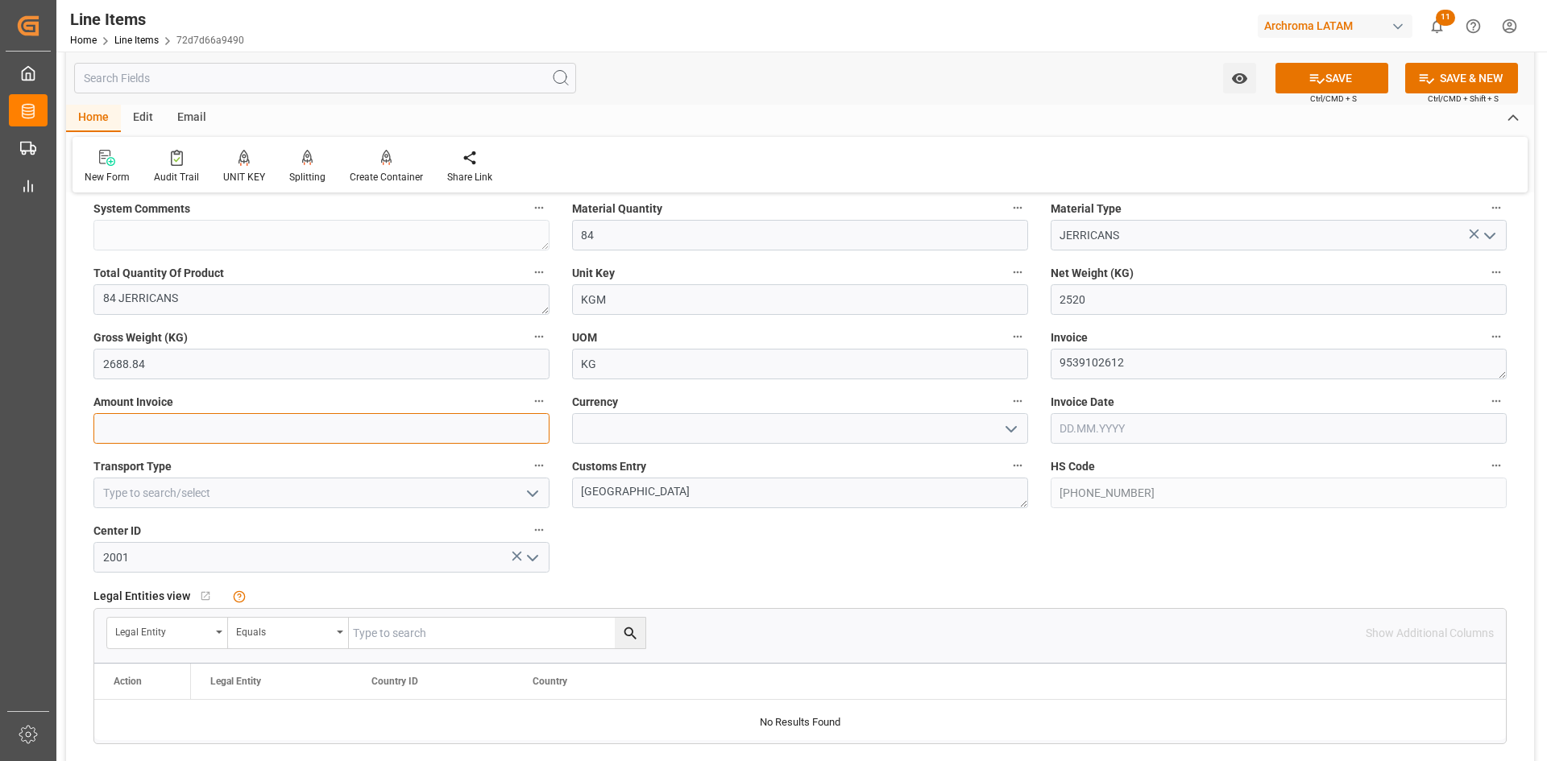
click at [329, 436] on input "text" at bounding box center [321, 428] width 456 height 31
type input "8316"
click at [1003, 433] on icon "open menu" at bounding box center [1010, 429] width 19 height 19
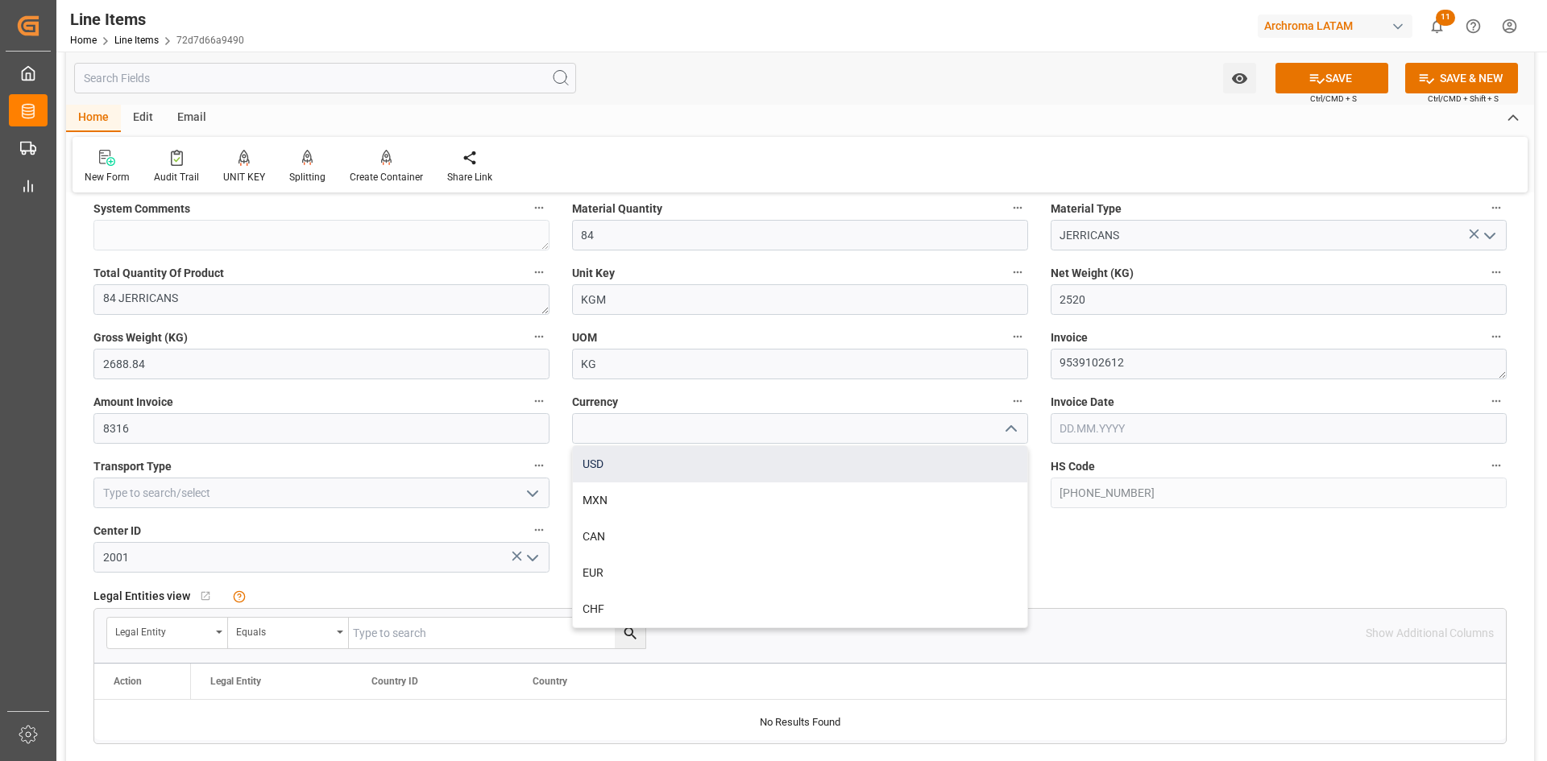
click at [698, 466] on div "USD" at bounding box center [800, 464] width 454 height 36
type input "USD"
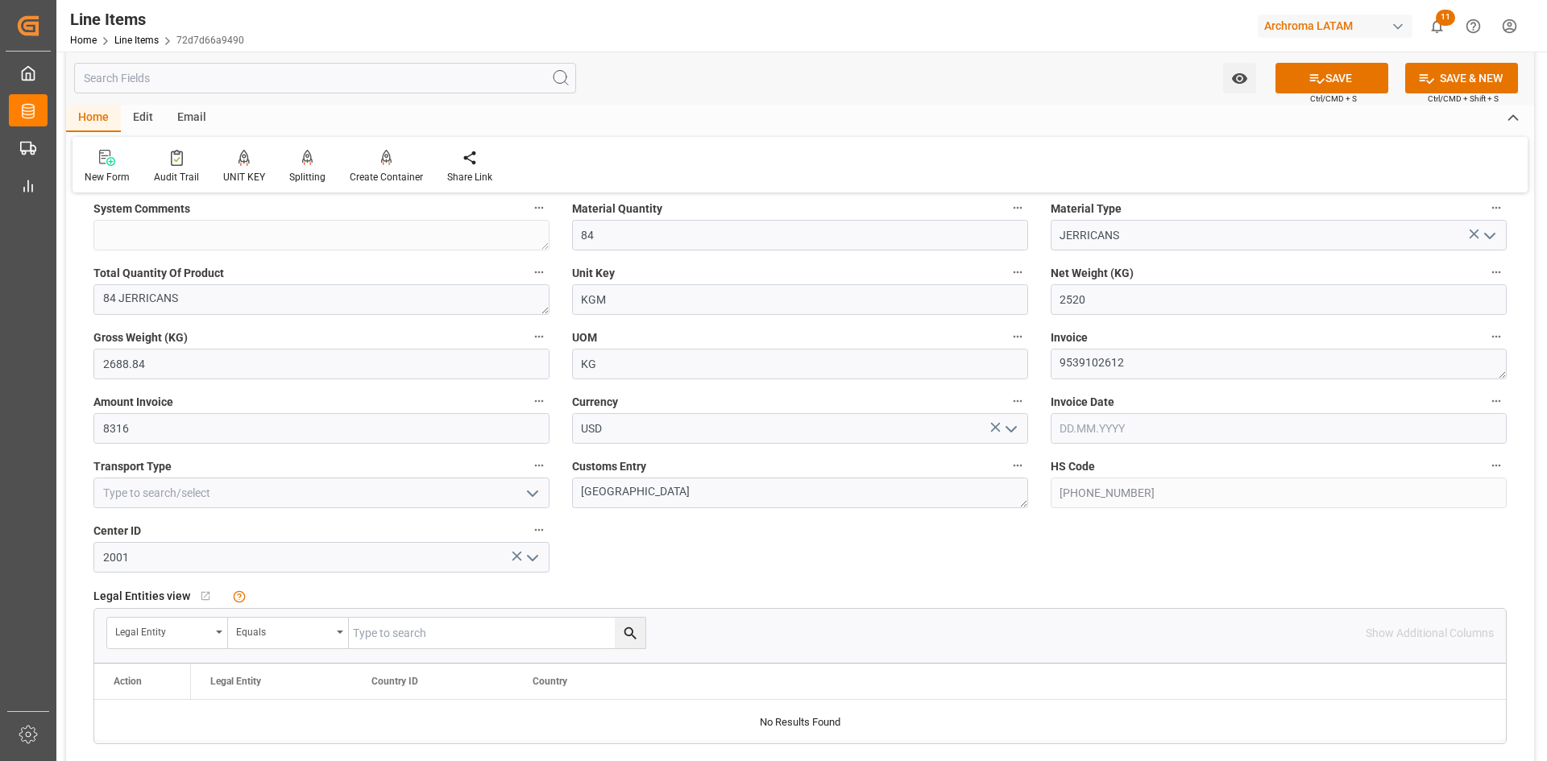
click at [1114, 420] on input "text" at bounding box center [1279, 428] width 456 height 31
click at [1093, 462] on div "September 2025" at bounding box center [1165, 467] width 229 height 16
click at [1065, 468] on button "Previous Month" at bounding box center [1064, 466] width 10 height 10
click at [1079, 649] on div "25" at bounding box center [1072, 652] width 20 height 19
type input "[DATE]"
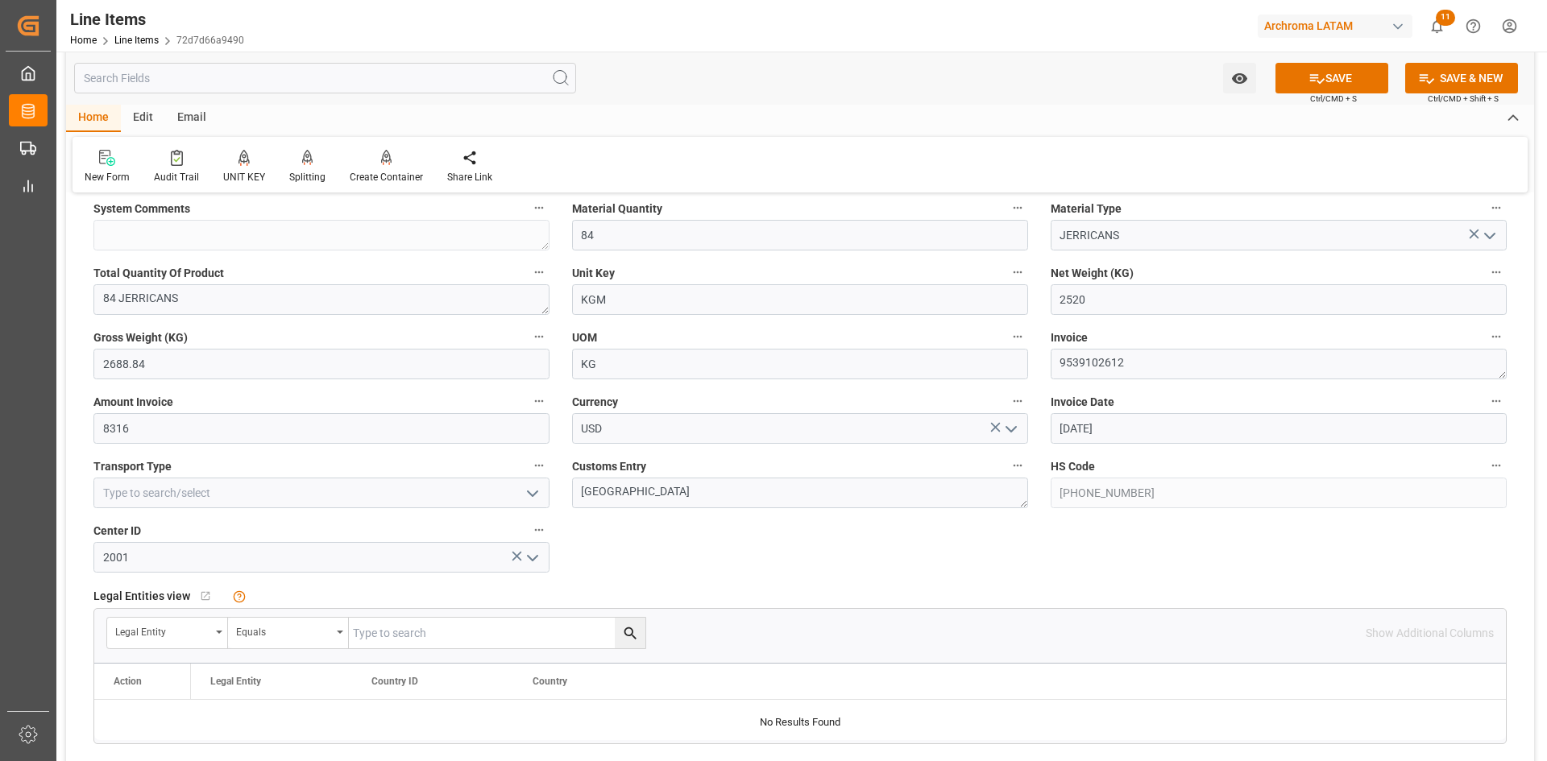
click at [528, 500] on icon "open menu" at bounding box center [532, 493] width 19 height 19
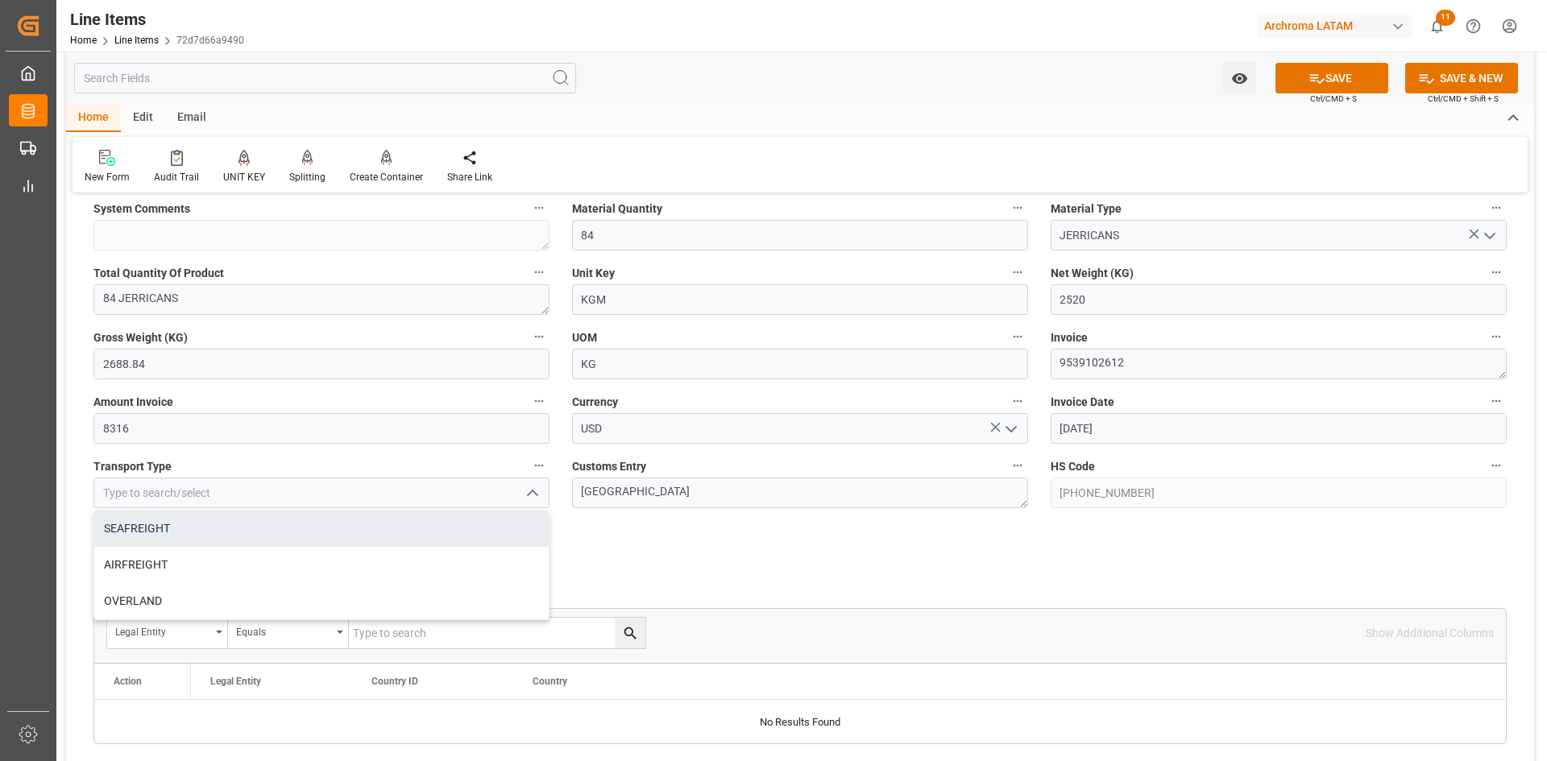
click at [177, 522] on div "SEAFREIGHT" at bounding box center [321, 529] width 454 height 36
type input "SEAFREIGHT"
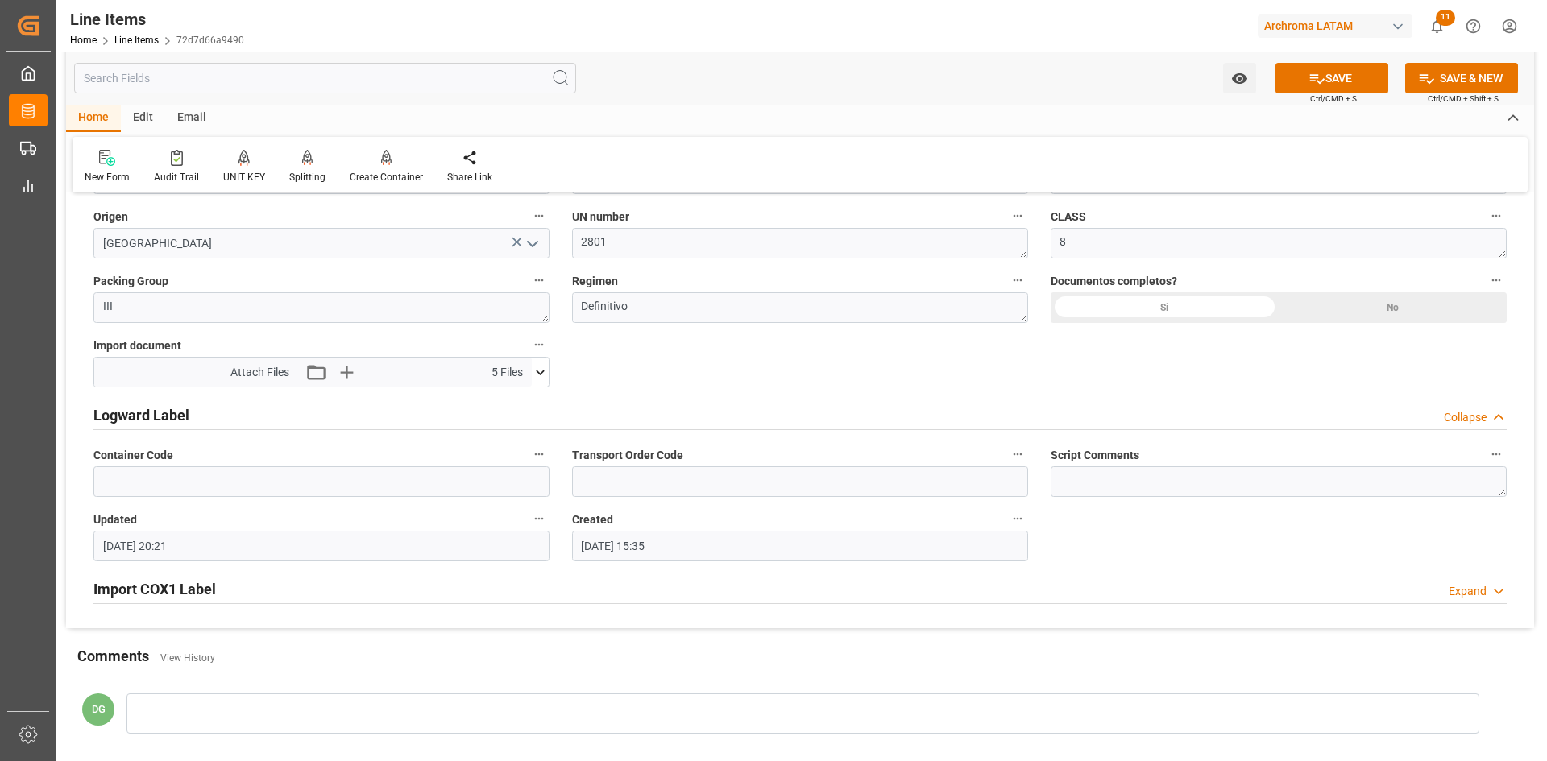
scroll to position [1010, 0]
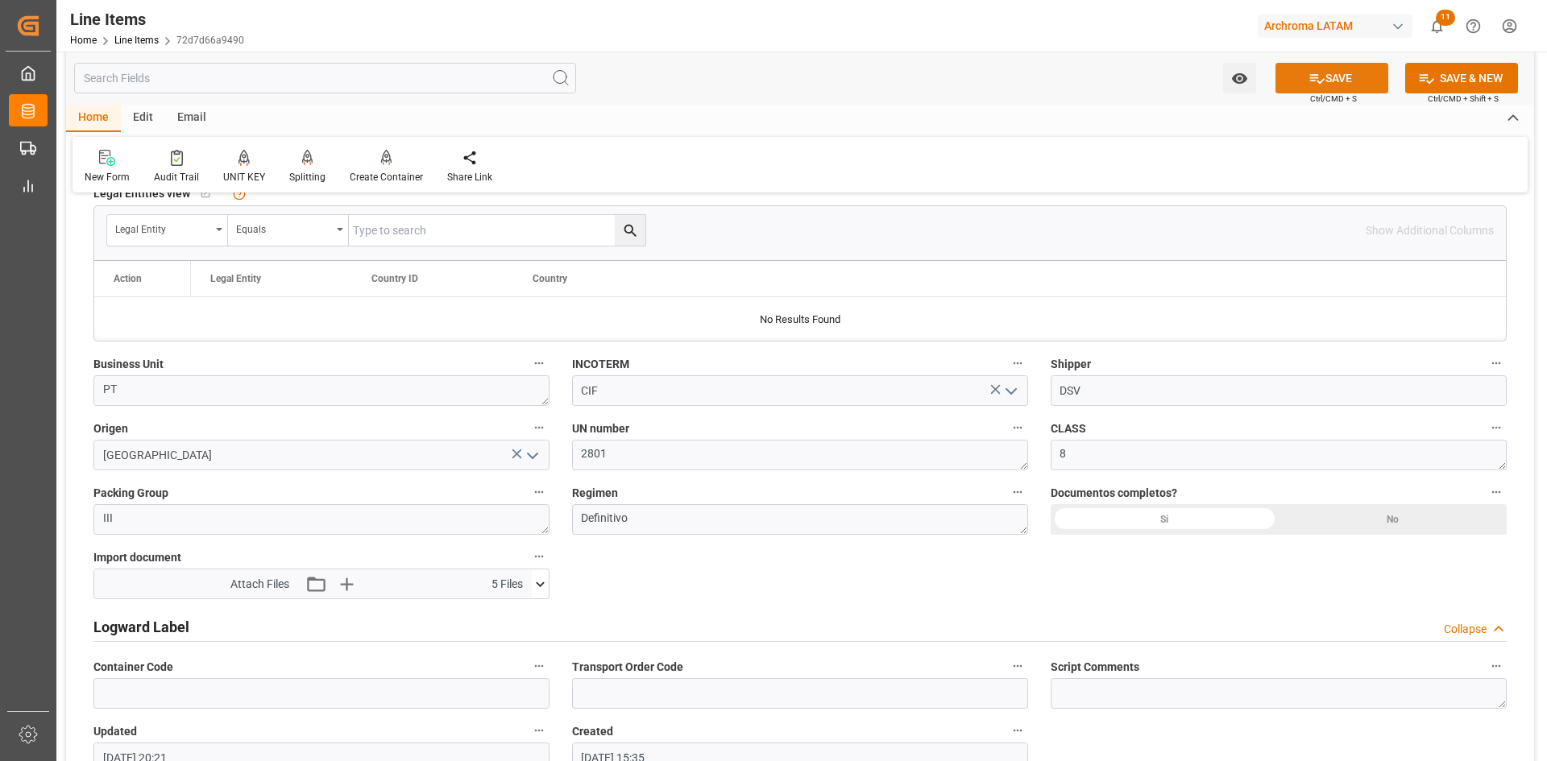
click at [1351, 86] on button "SAVE" at bounding box center [1331, 78] width 113 height 31
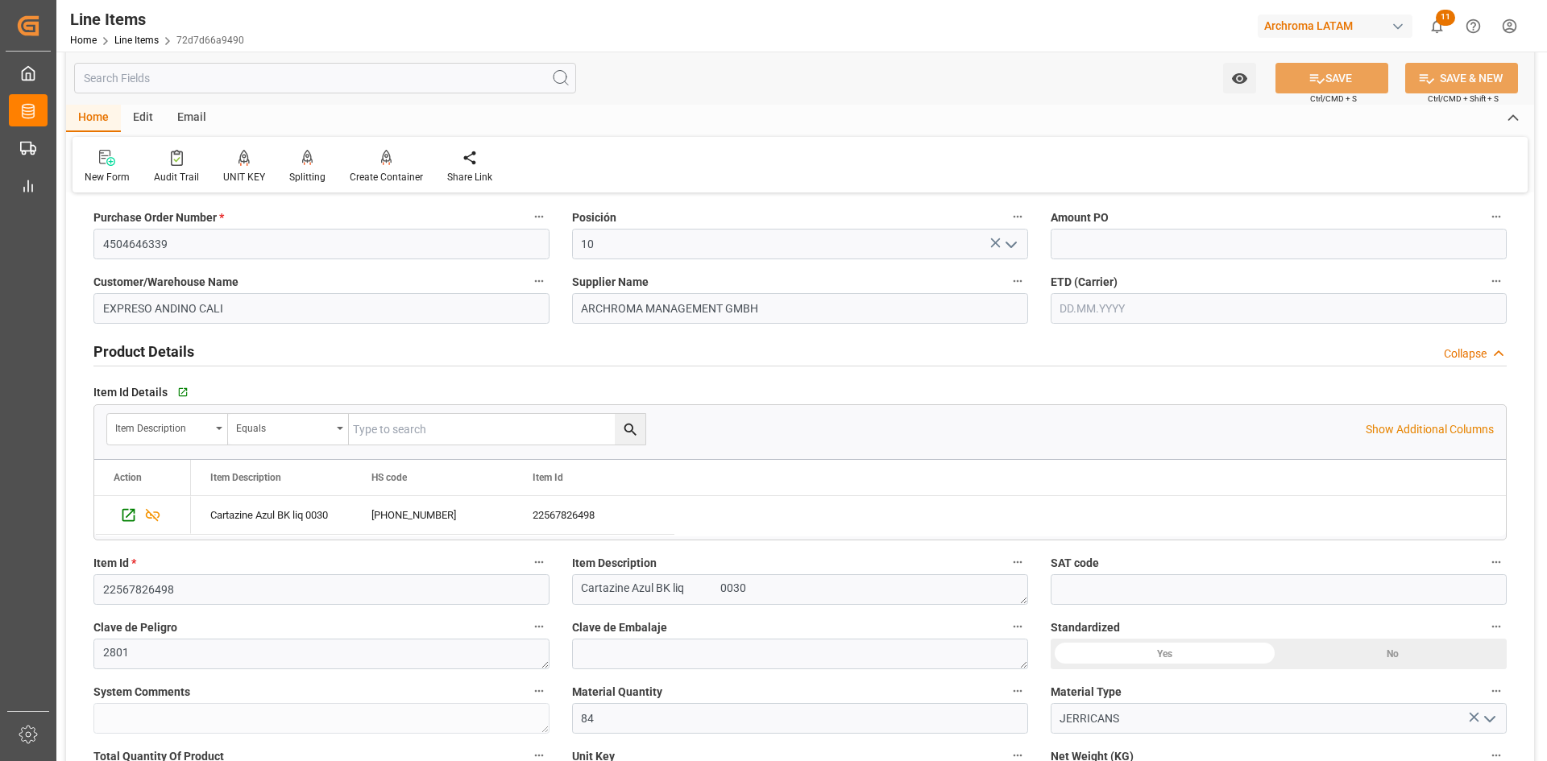
scroll to position [0, 0]
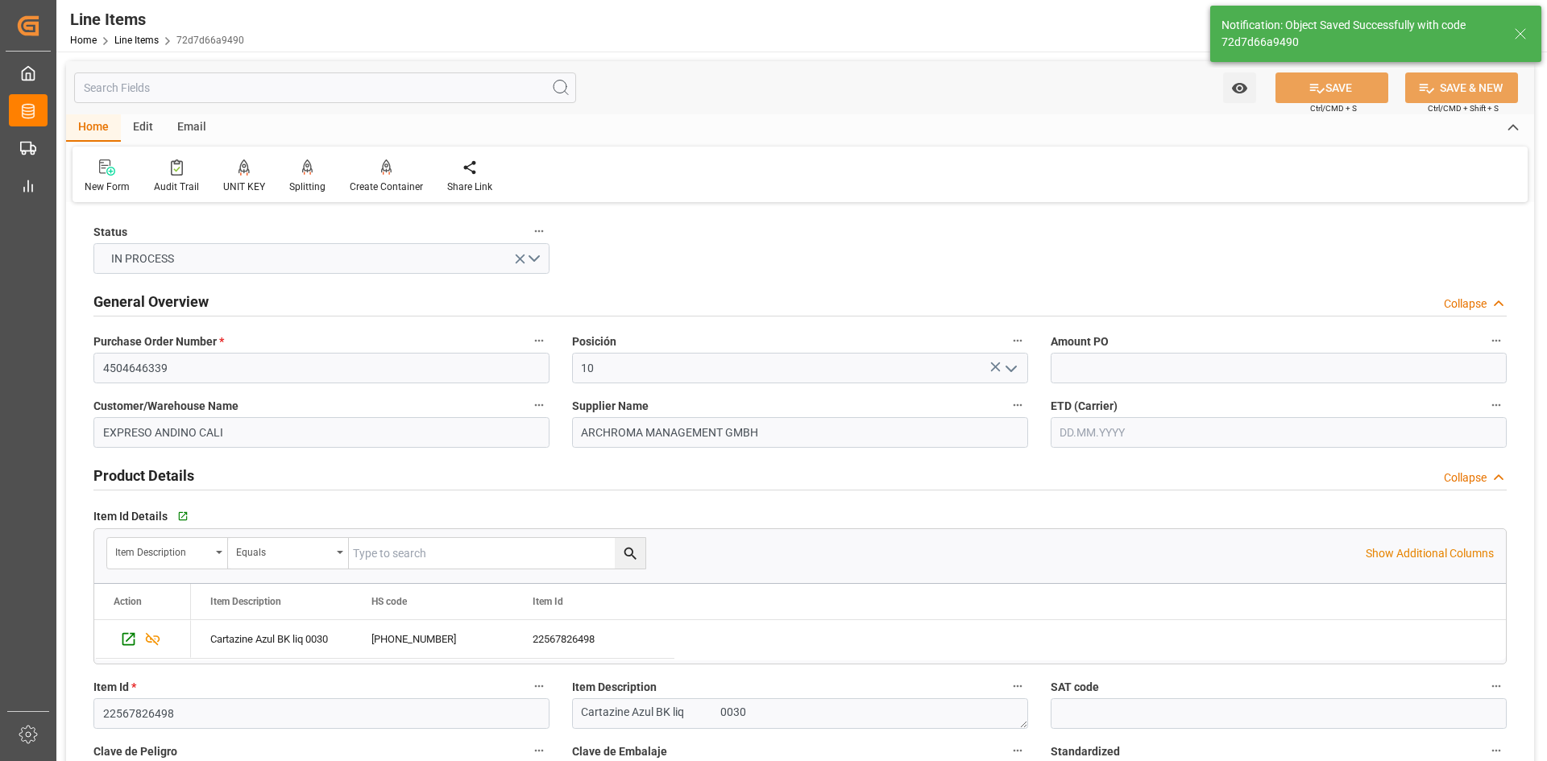
click at [188, 124] on div "Email" at bounding box center [191, 127] width 53 height 27
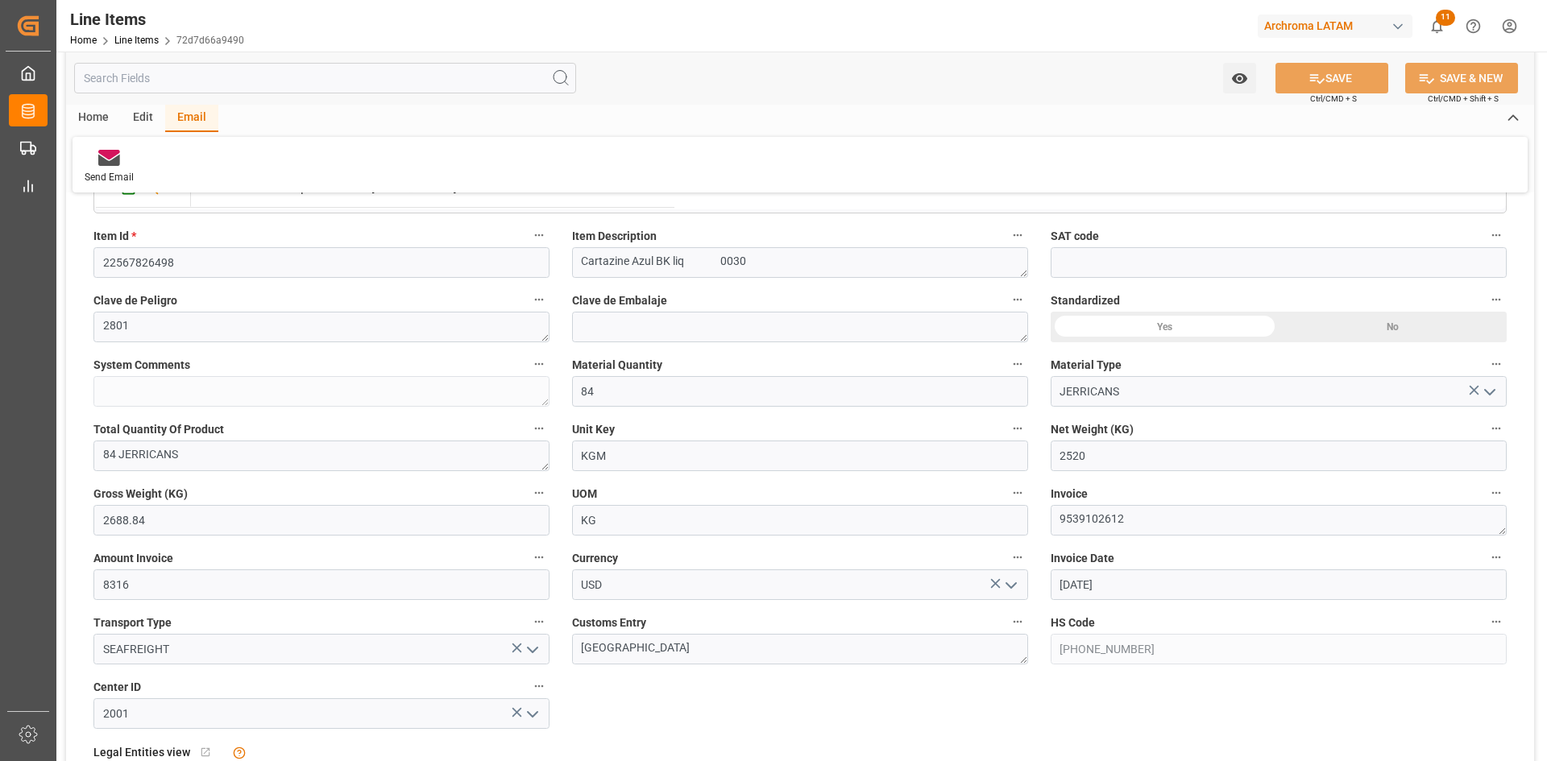
scroll to position [483, 0]
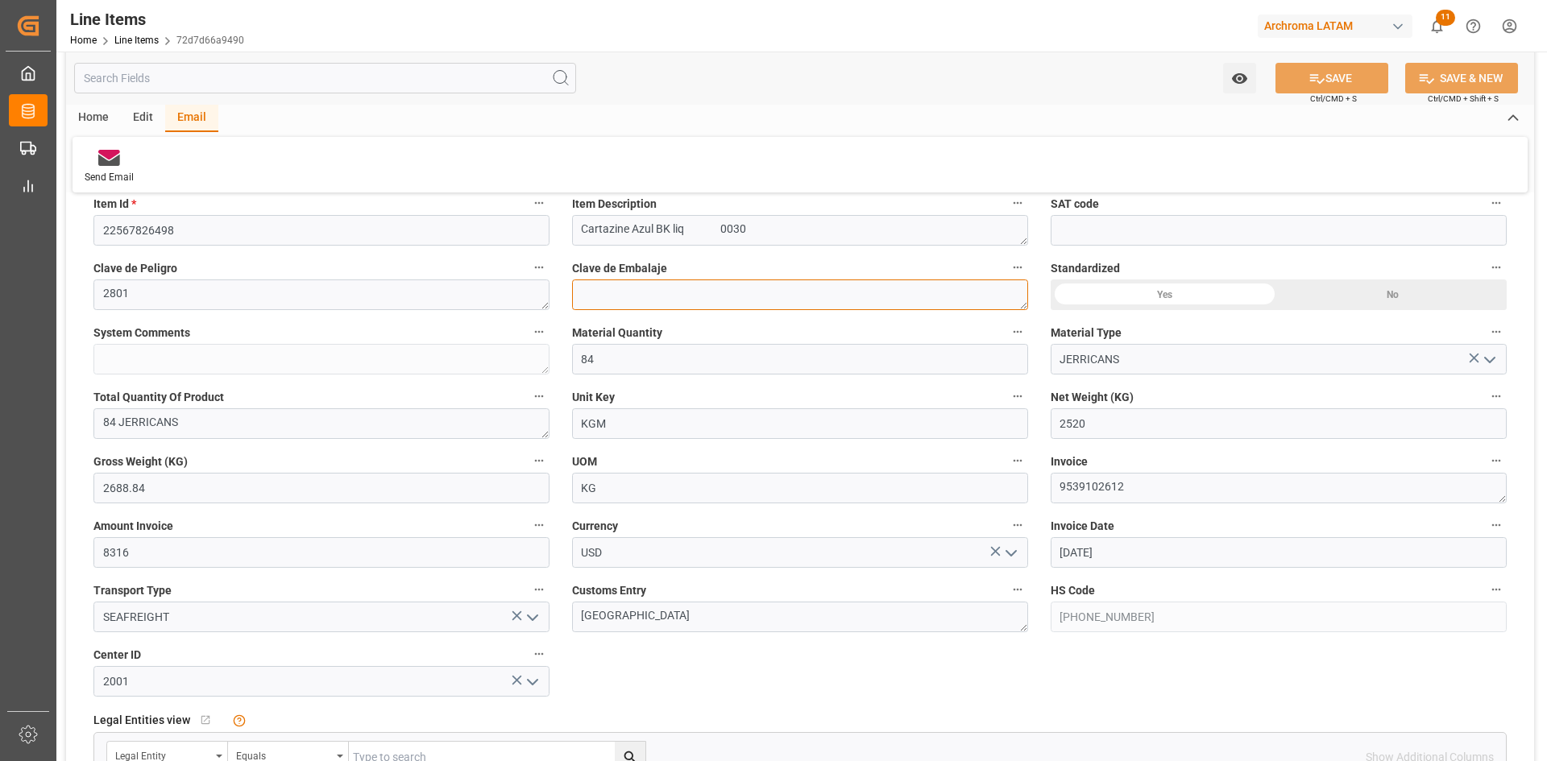
click at [918, 301] on textarea at bounding box center [800, 295] width 456 height 31
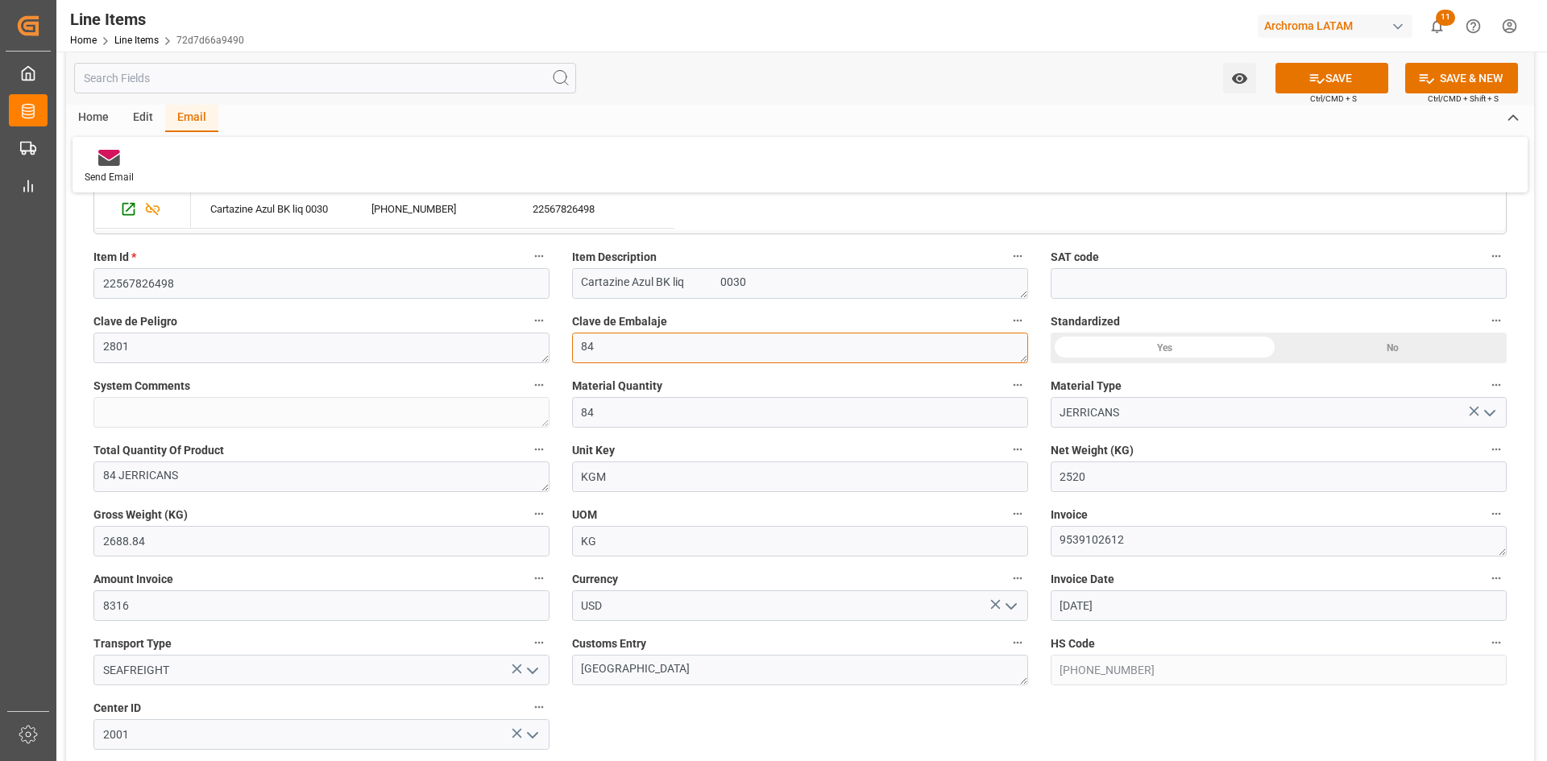
scroll to position [403, 0]
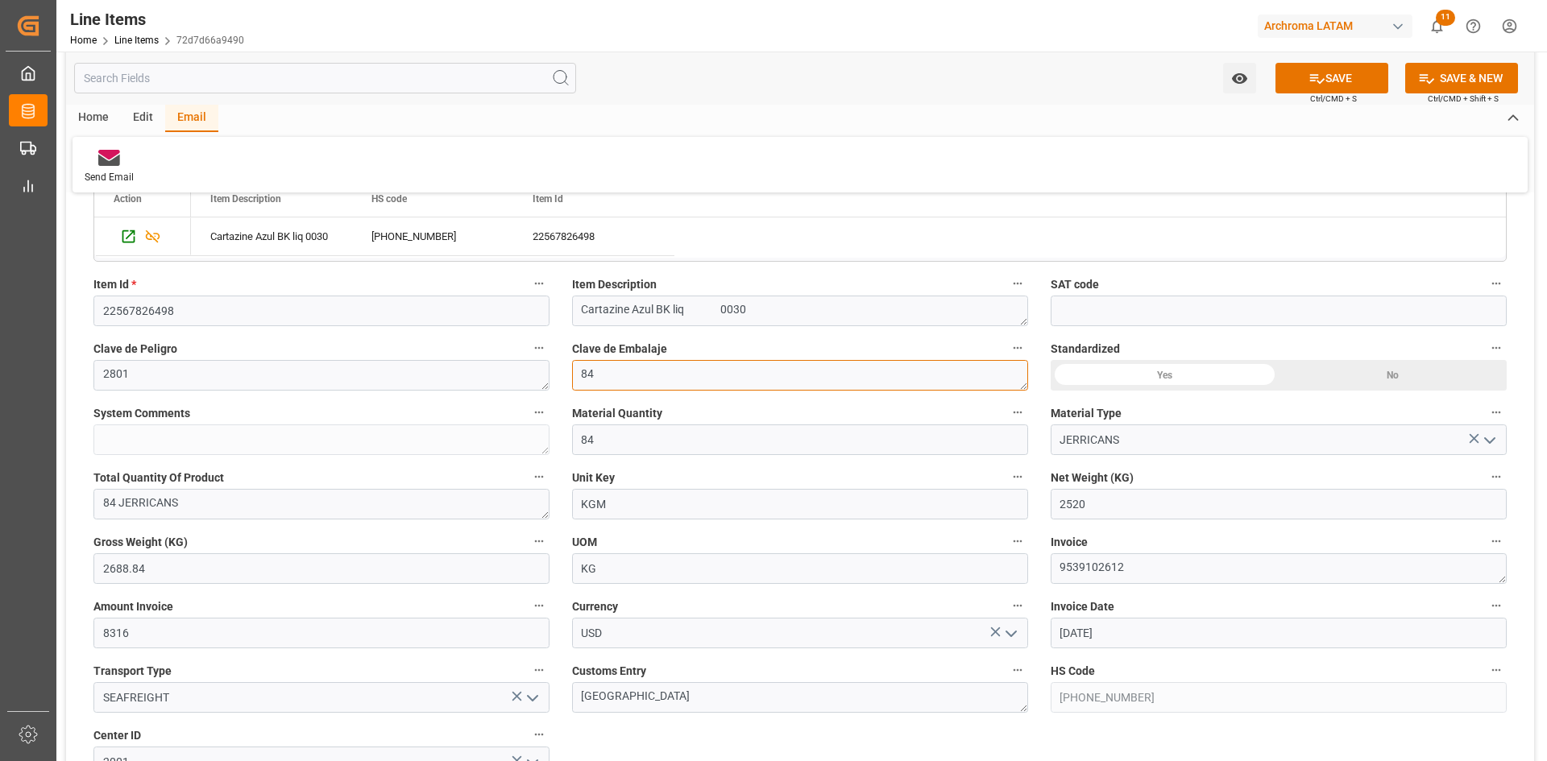
type textarea "8"
click at [1332, 80] on button "SAVE" at bounding box center [1331, 78] width 113 height 31
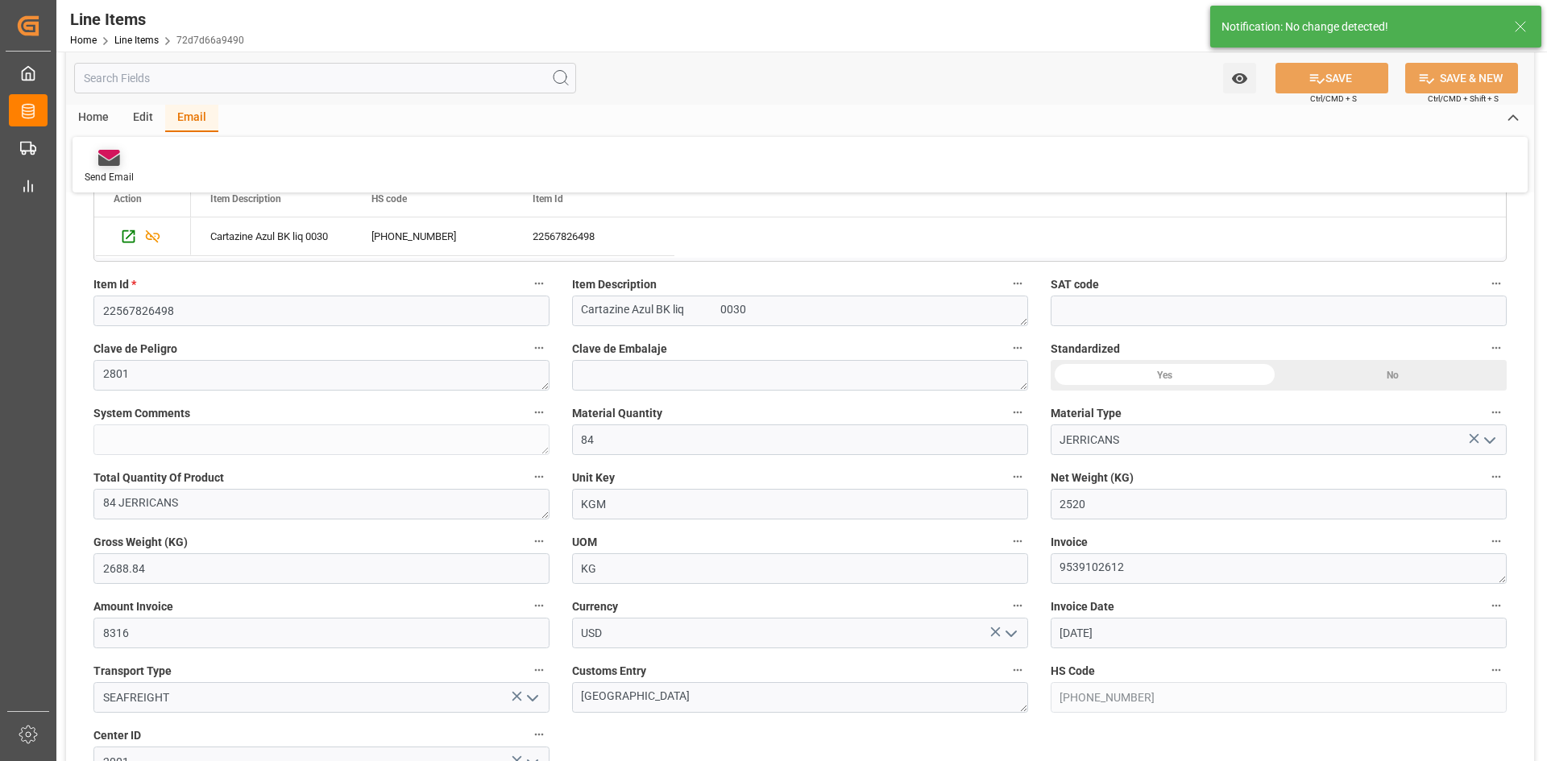
click at [111, 157] on icon at bounding box center [109, 155] width 22 height 10
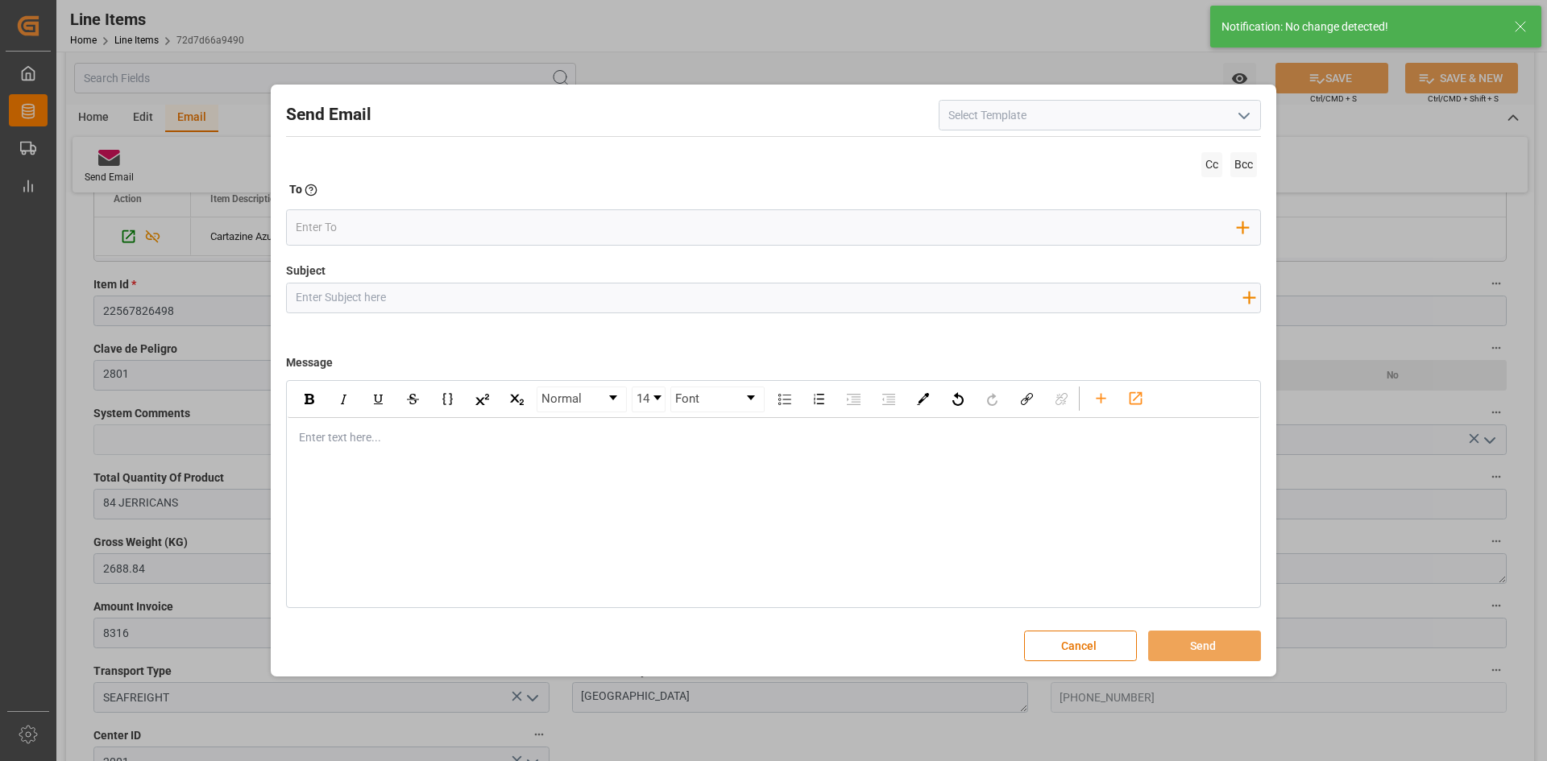
click at [1246, 118] on icon "open menu" at bounding box center [1243, 115] width 19 height 19
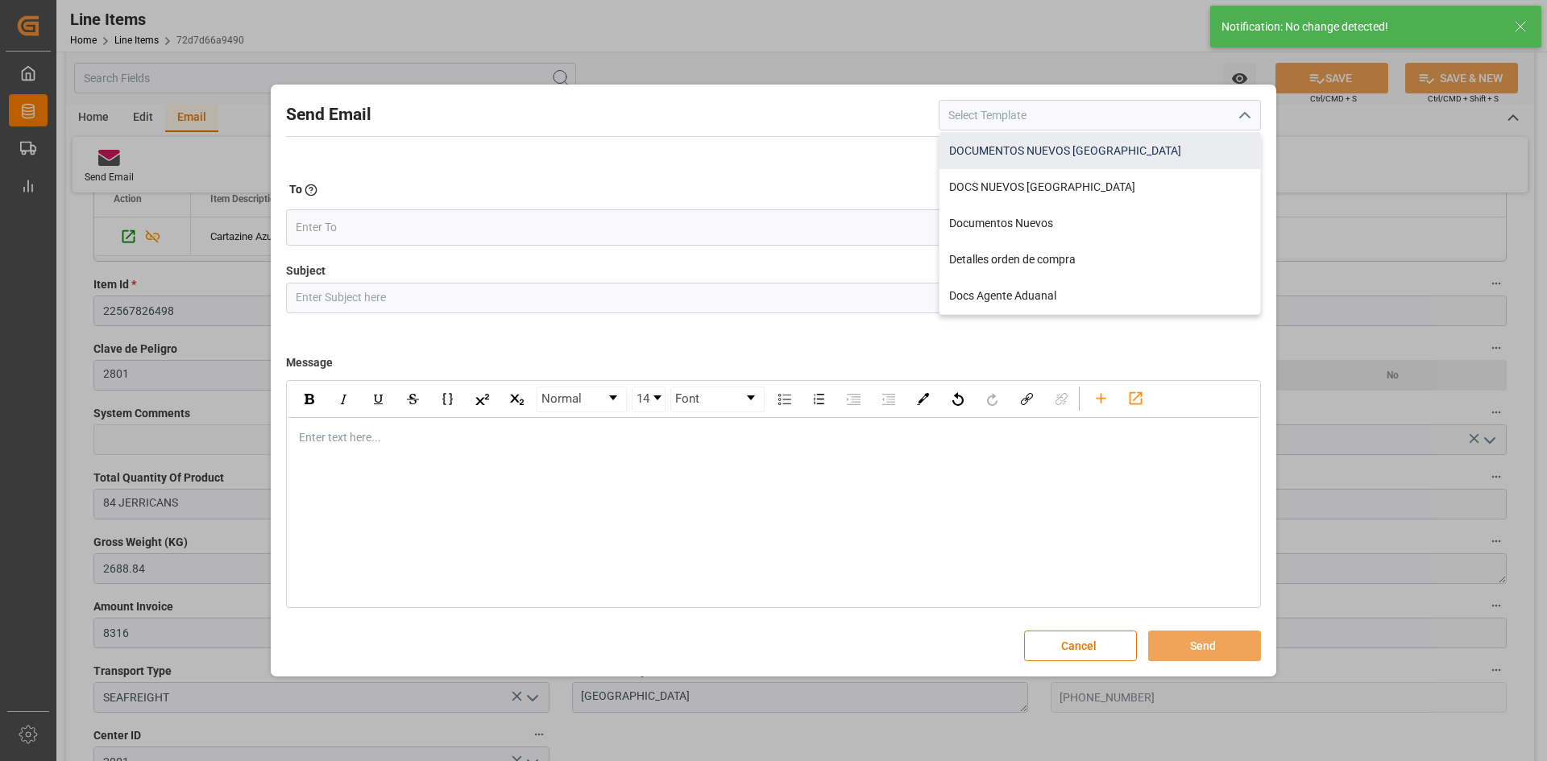
click at [1079, 145] on div "DOCUMENTOS NUEVOS COLOMBIA" at bounding box center [1099, 151] width 321 height 36
type input "DOCUMENTOS NUEVOS COLOMBIA"
type input "Documentos Nuevos {{purchaseOrder}}// {{businessUnit}}// {{region}}"
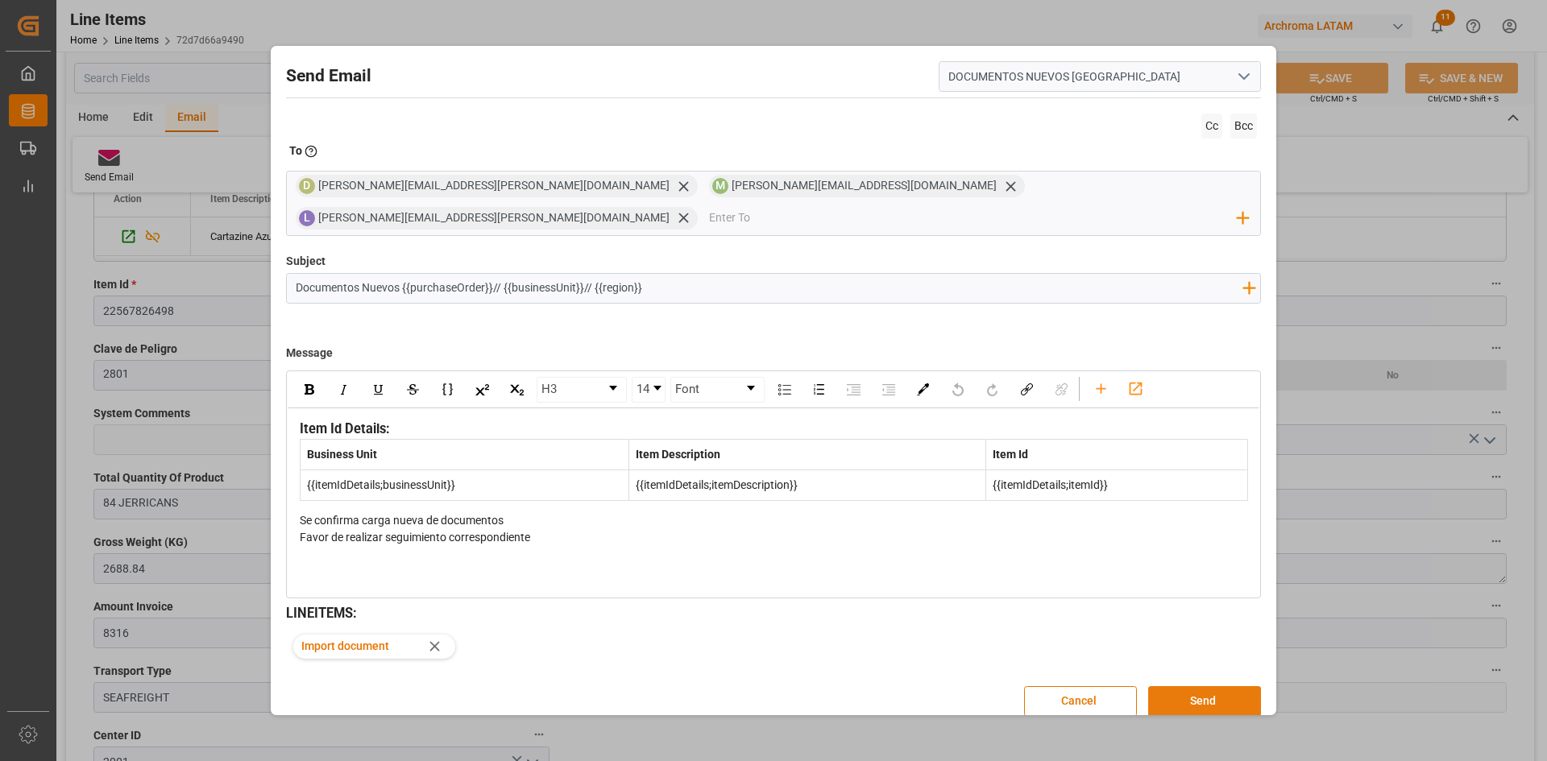
click at [1207, 686] on button "Send" at bounding box center [1204, 701] width 113 height 31
